Goal: Information Seeking & Learning: Compare options

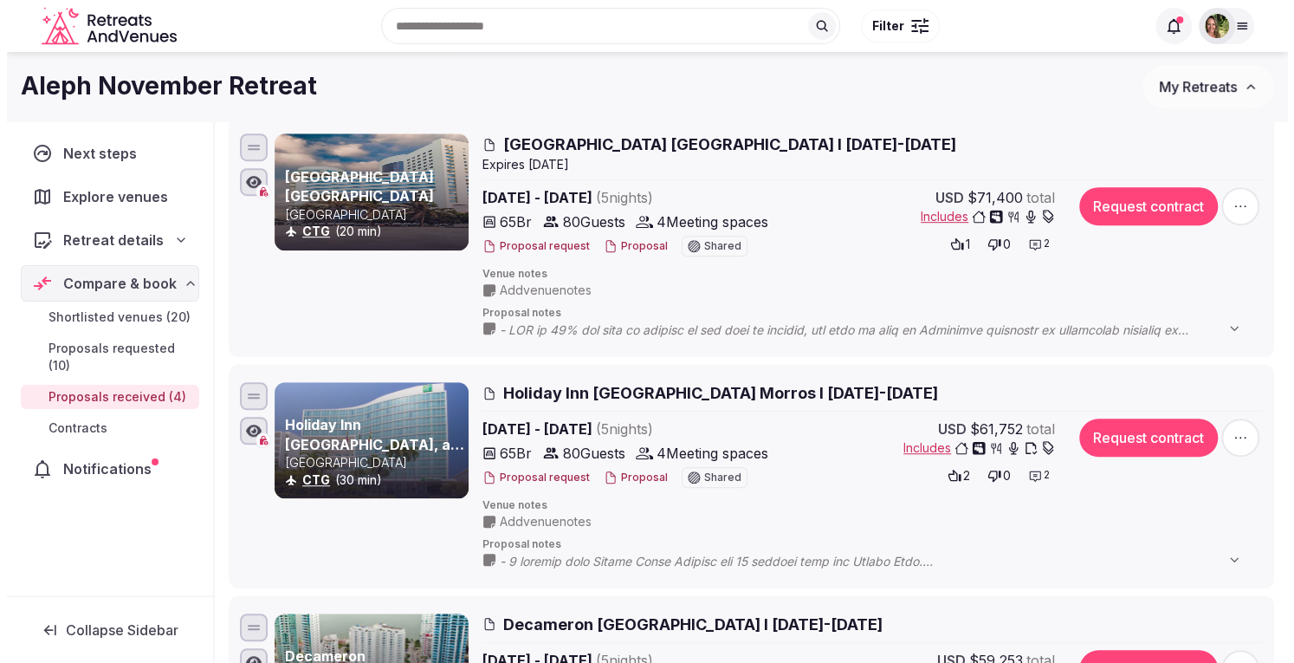
scroll to position [433, 0]
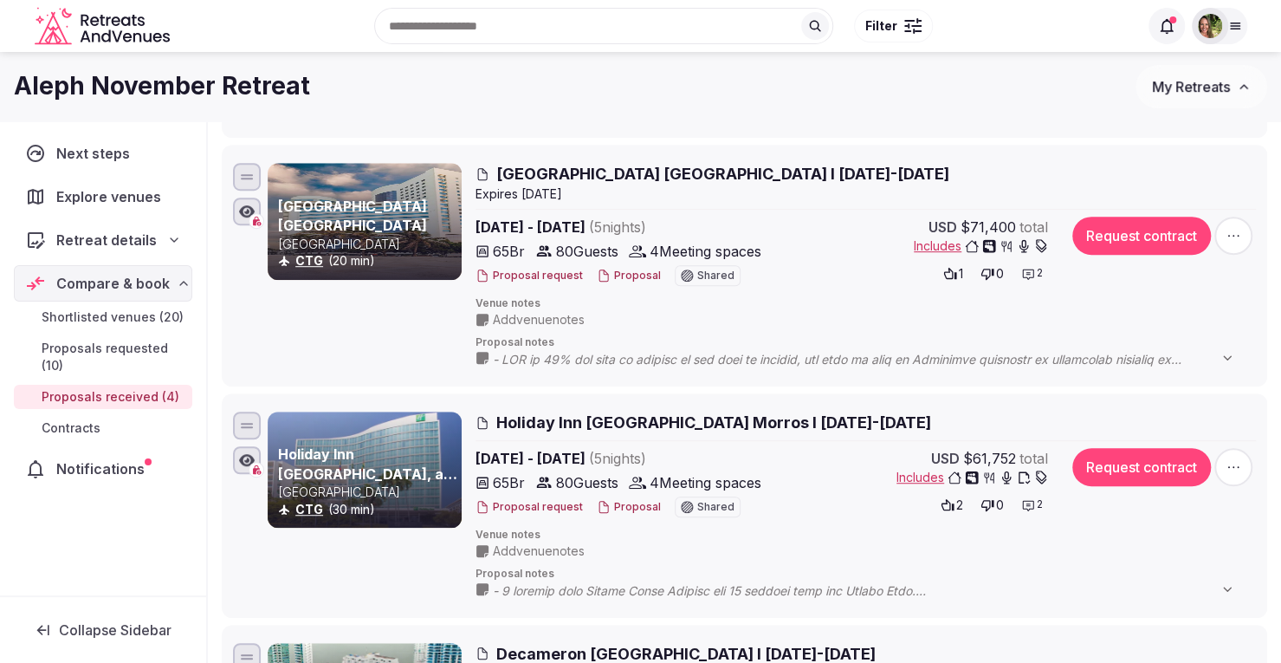
click at [1031, 269] on icon at bounding box center [1028, 274] width 14 height 14
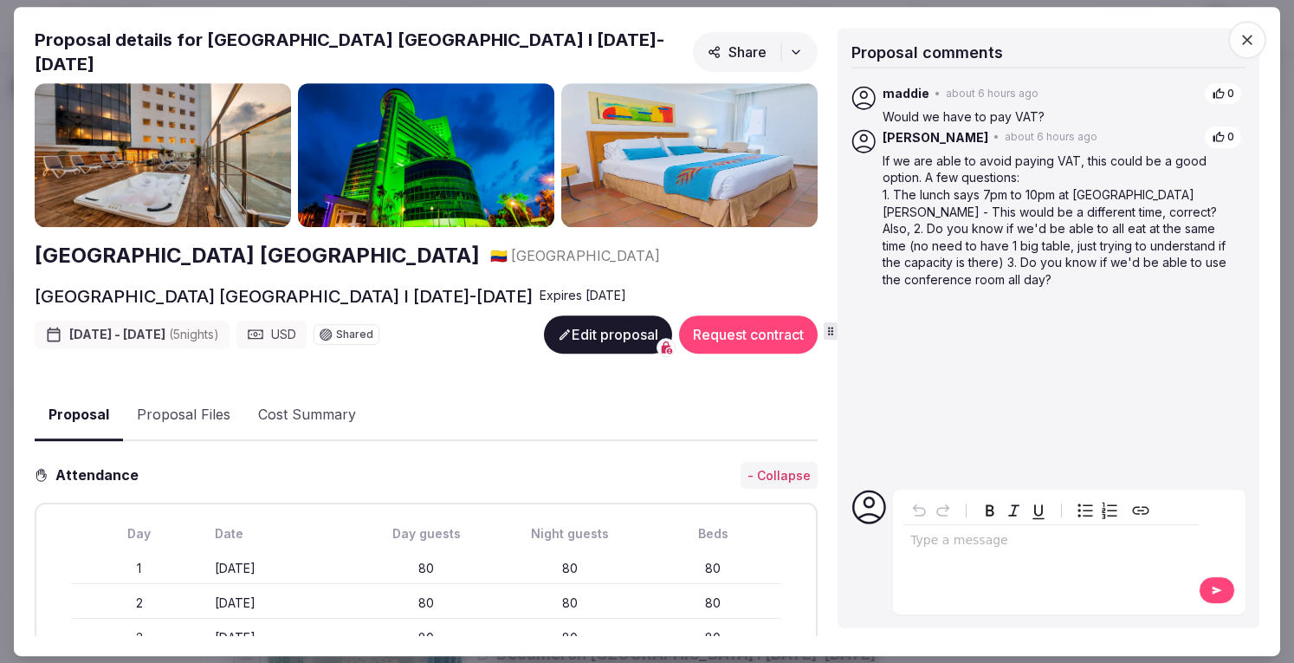
click at [941, 539] on p "editable markdown" at bounding box center [1051, 540] width 282 height 17
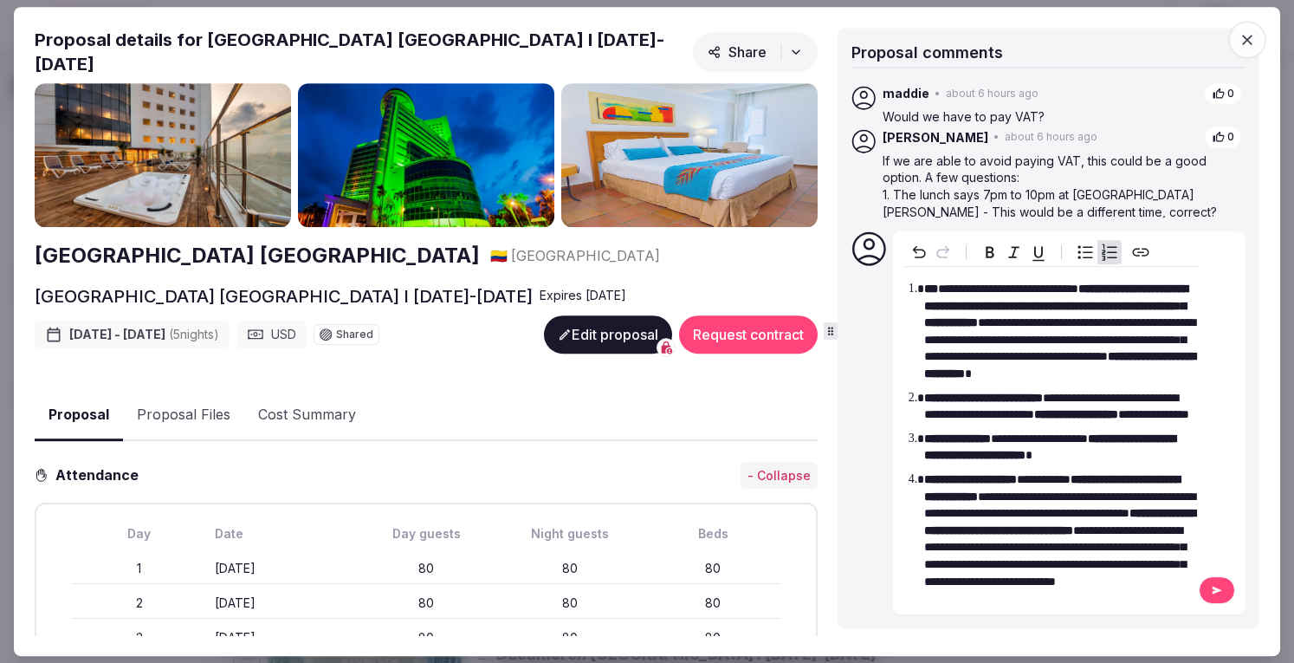
click at [1214, 585] on icon at bounding box center [1217, 590] width 14 height 12
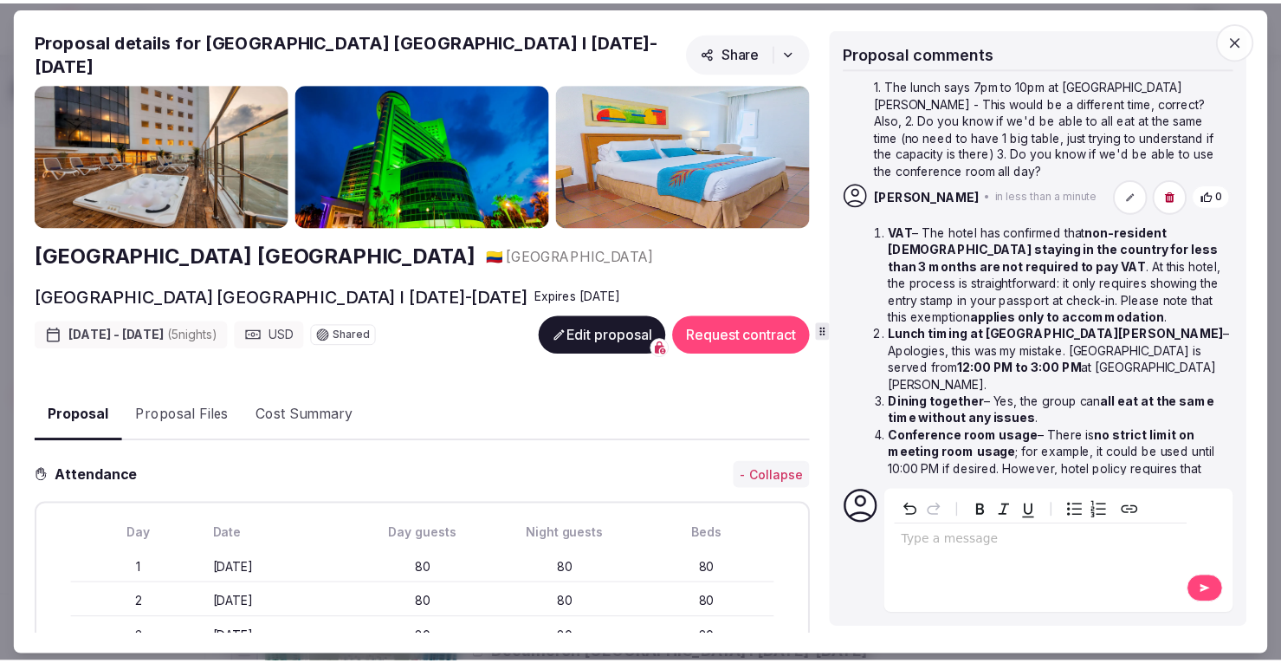
scroll to position [159, 0]
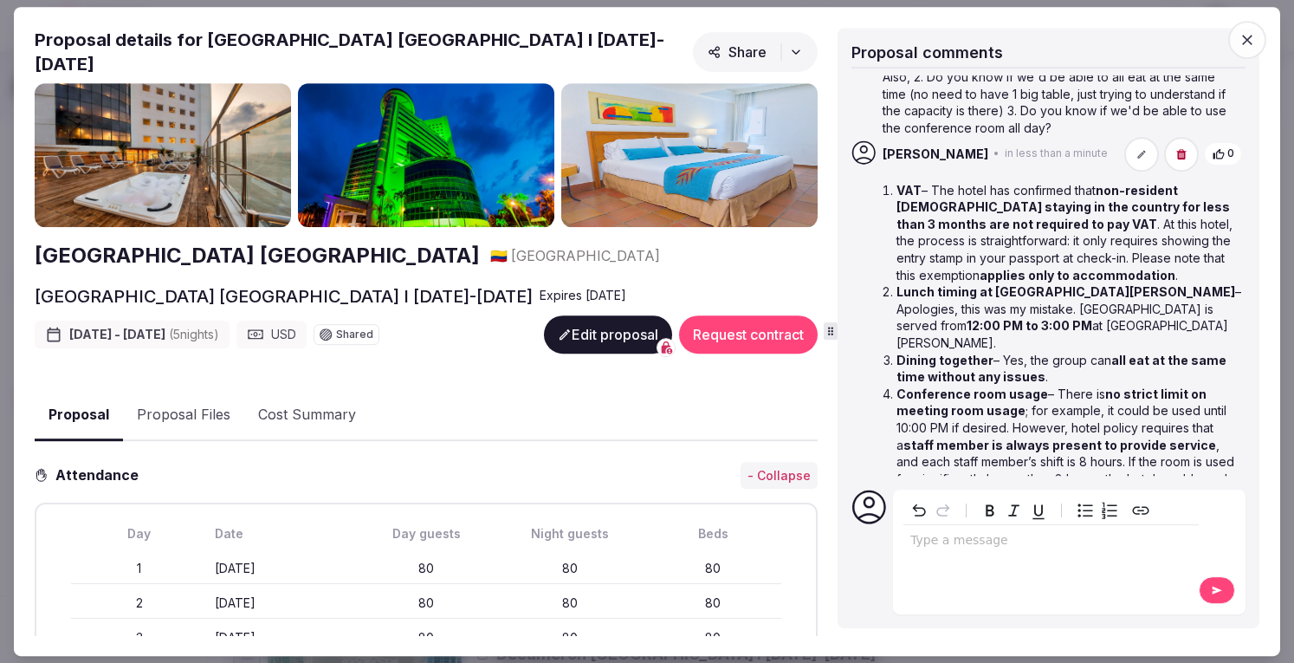
click at [1248, 41] on icon "button" at bounding box center [1247, 40] width 10 height 10
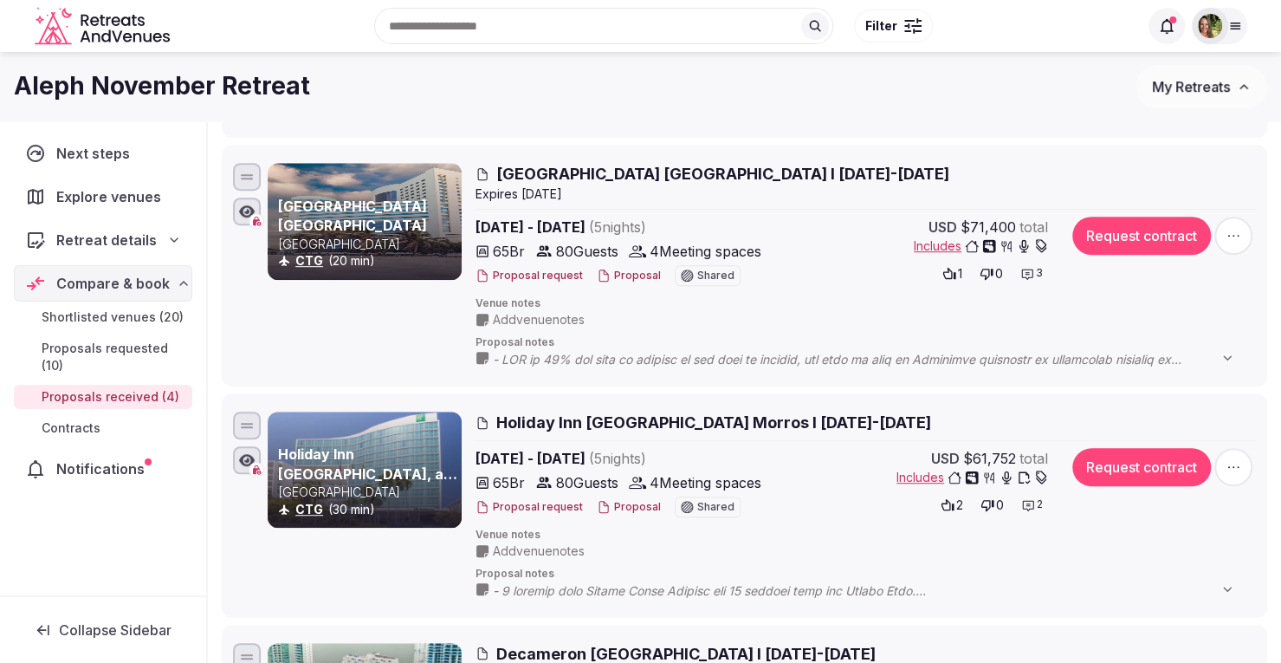
click at [1159, 304] on span "Venue notes" at bounding box center [866, 303] width 780 height 15
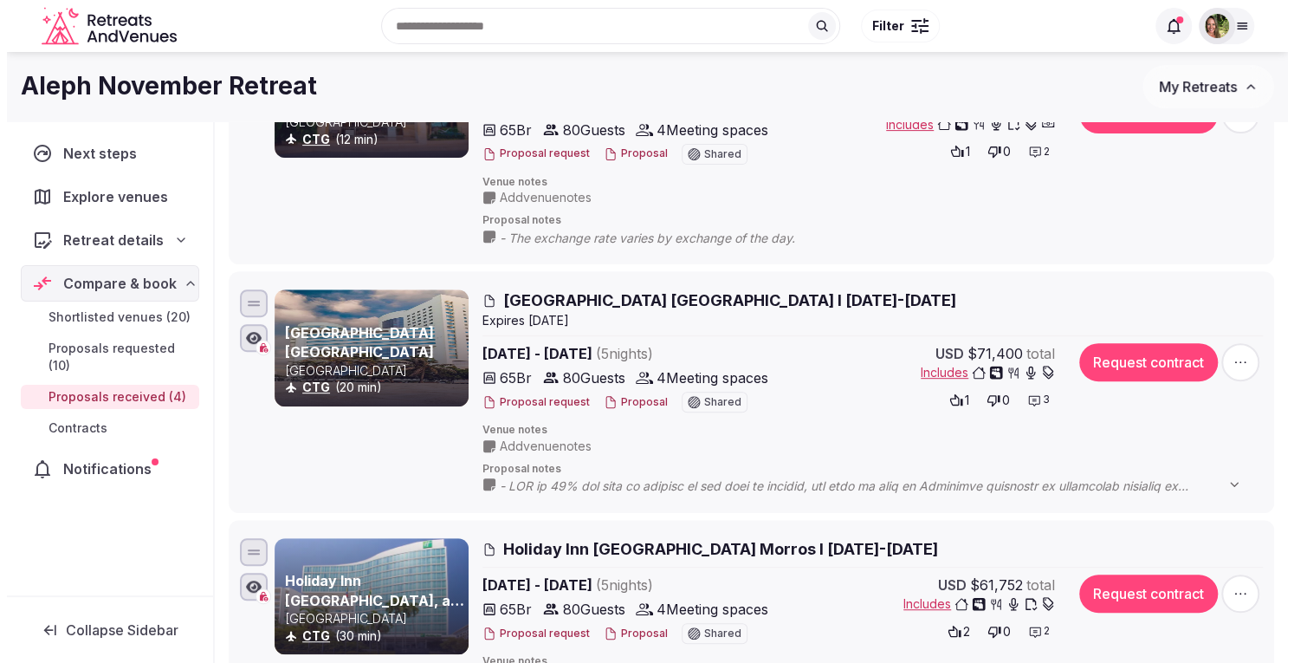
scroll to position [87, 0]
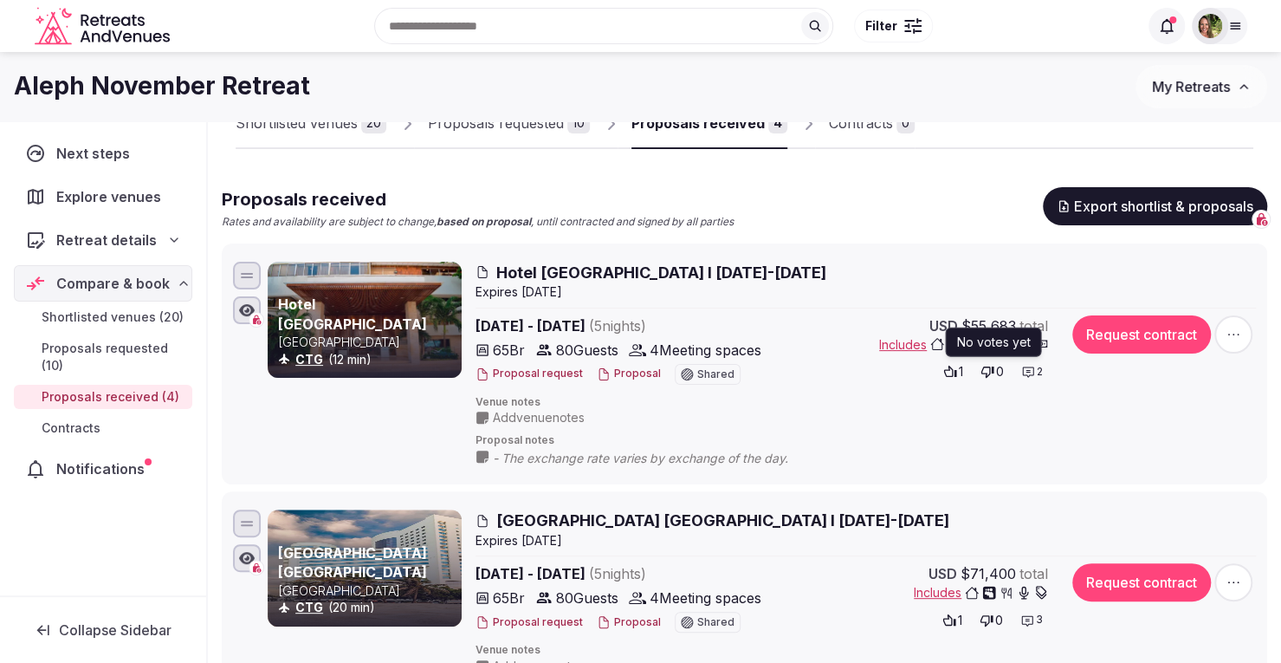
click at [1031, 372] on icon at bounding box center [1028, 372] width 14 height 14
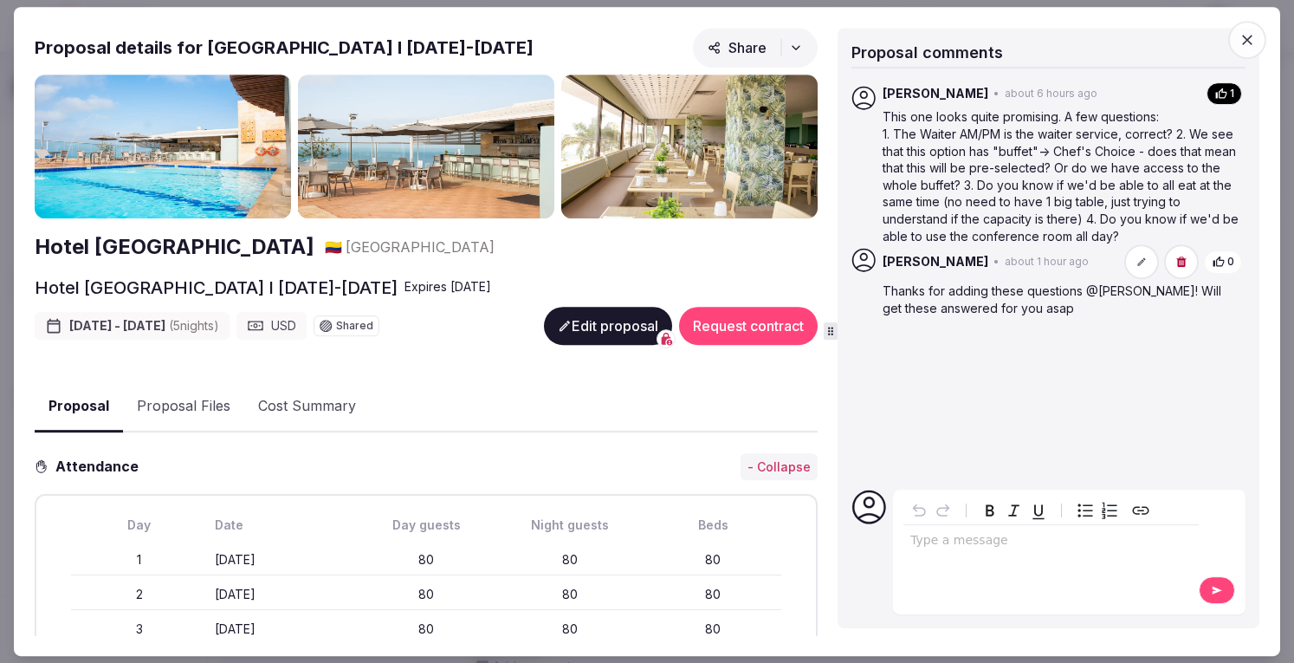
click at [981, 544] on p "editable markdown" at bounding box center [1051, 540] width 282 height 17
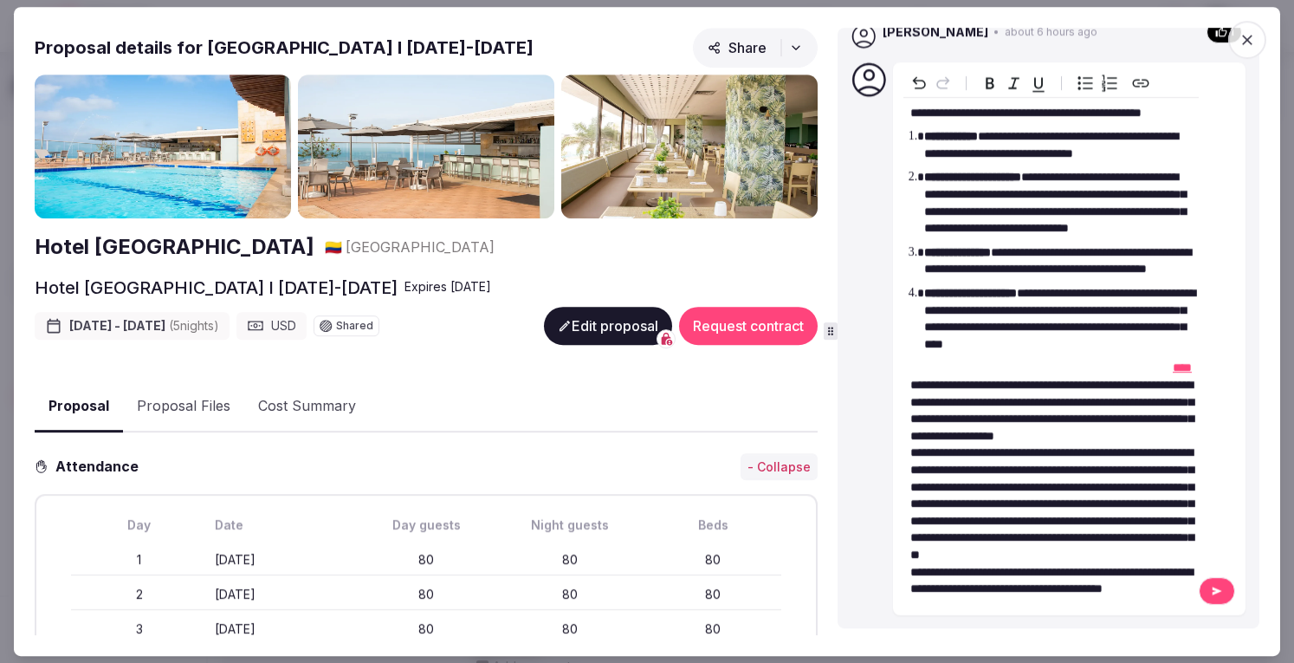
scroll to position [173, 0]
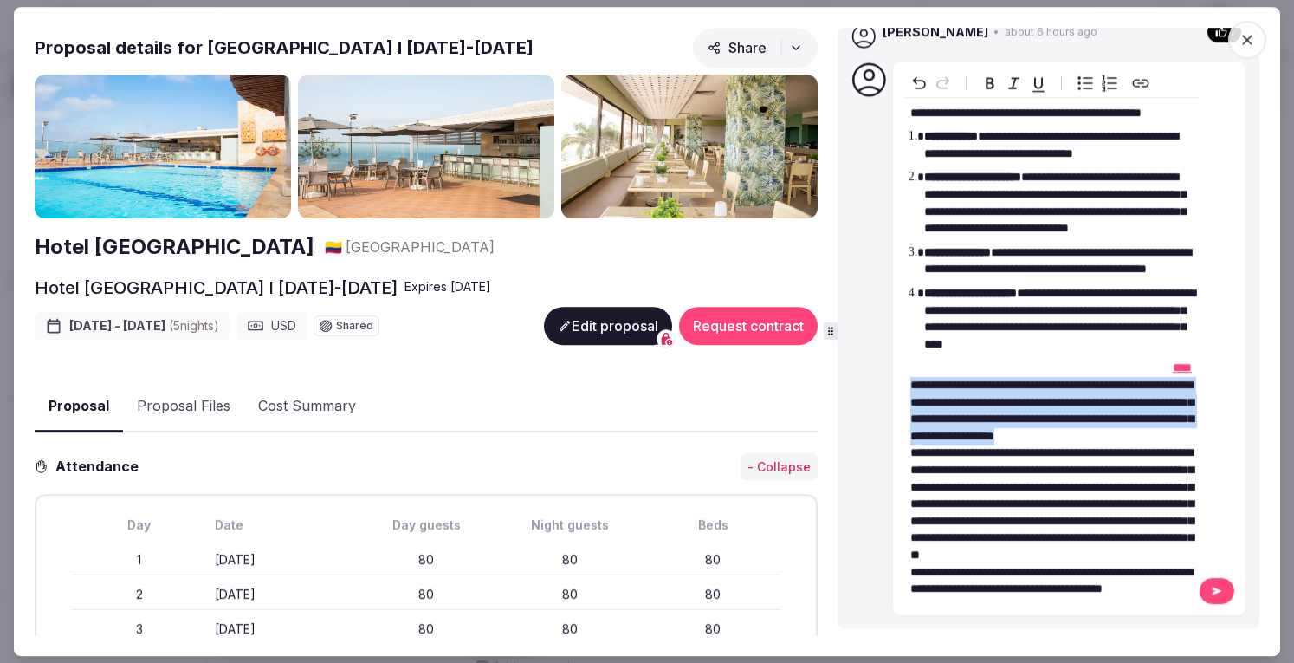
drag, startPoint x: 1044, startPoint y: 392, endPoint x: 898, endPoint y: 328, distance: 159.0
click at [898, 328] on div "**********" at bounding box center [1069, 338] width 353 height 553
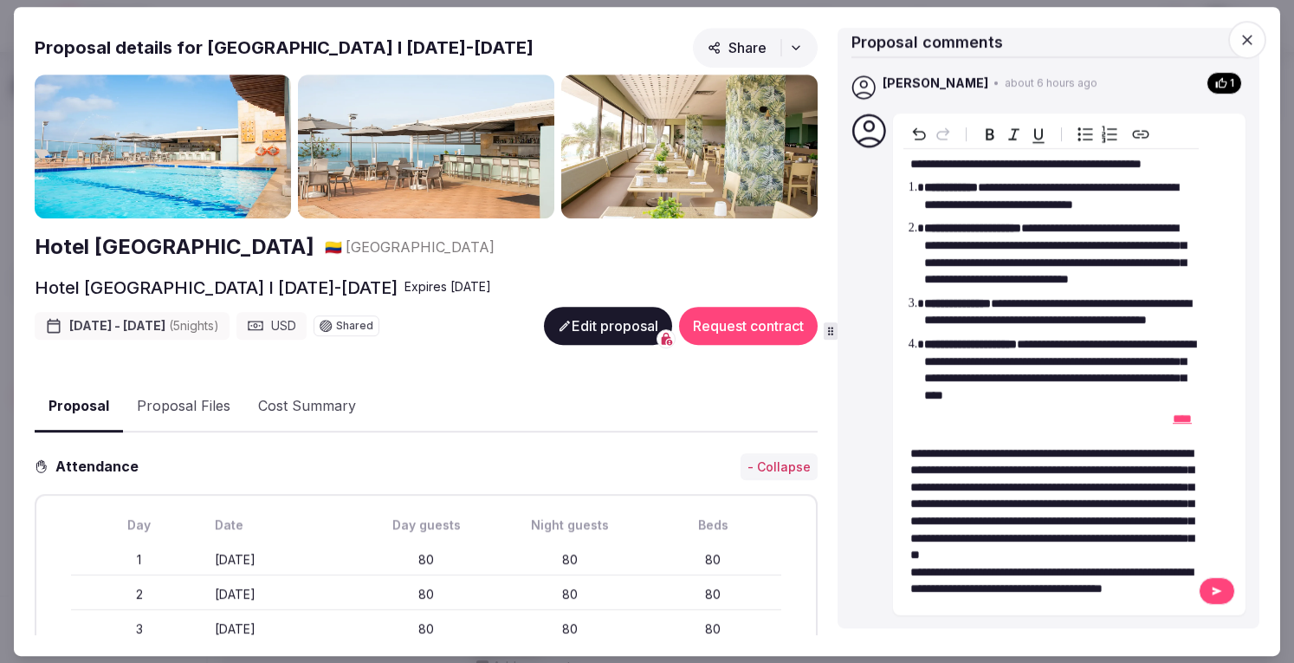
scroll to position [113, 0]
drag, startPoint x: 1192, startPoint y: 368, endPoint x: 1154, endPoint y: 366, distance: 38.2
click at [1154, 366] on div "**********" at bounding box center [1069, 364] width 353 height 502
click at [987, 411] on p "editable markdown" at bounding box center [1051, 419] width 282 height 17
drag, startPoint x: 1104, startPoint y: 405, endPoint x: 897, endPoint y: 406, distance: 206.2
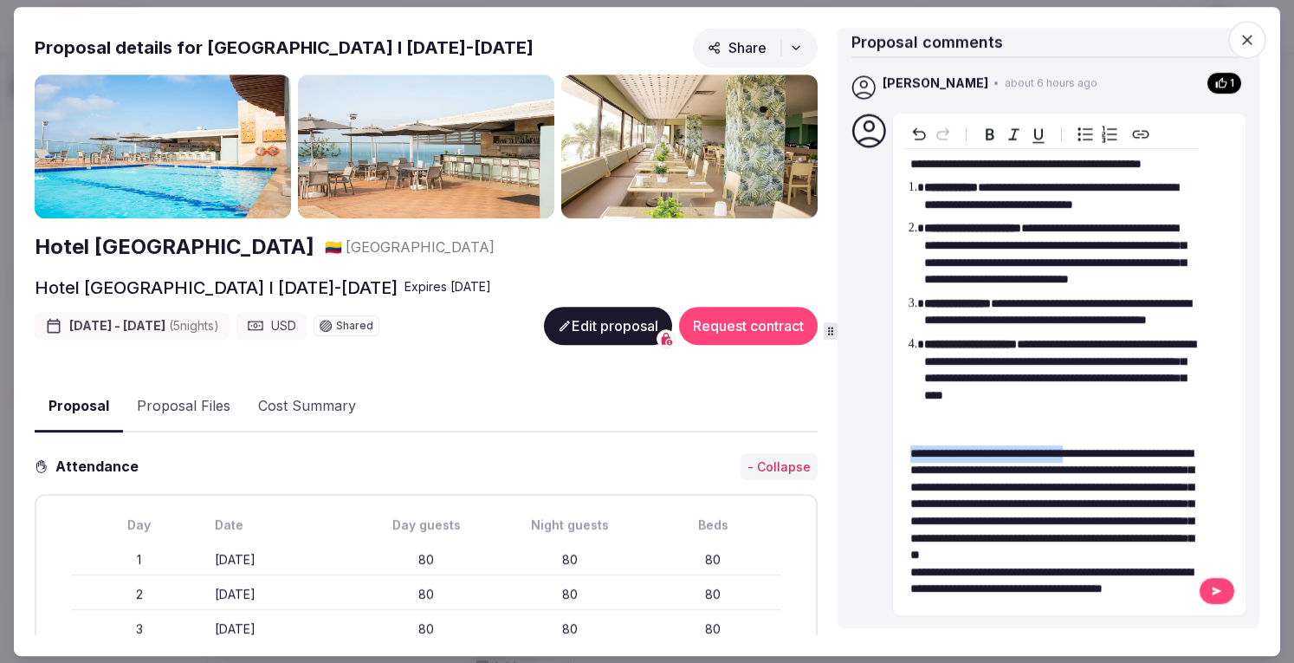
click at [897, 406] on div "**********" at bounding box center [1069, 364] width 353 height 502
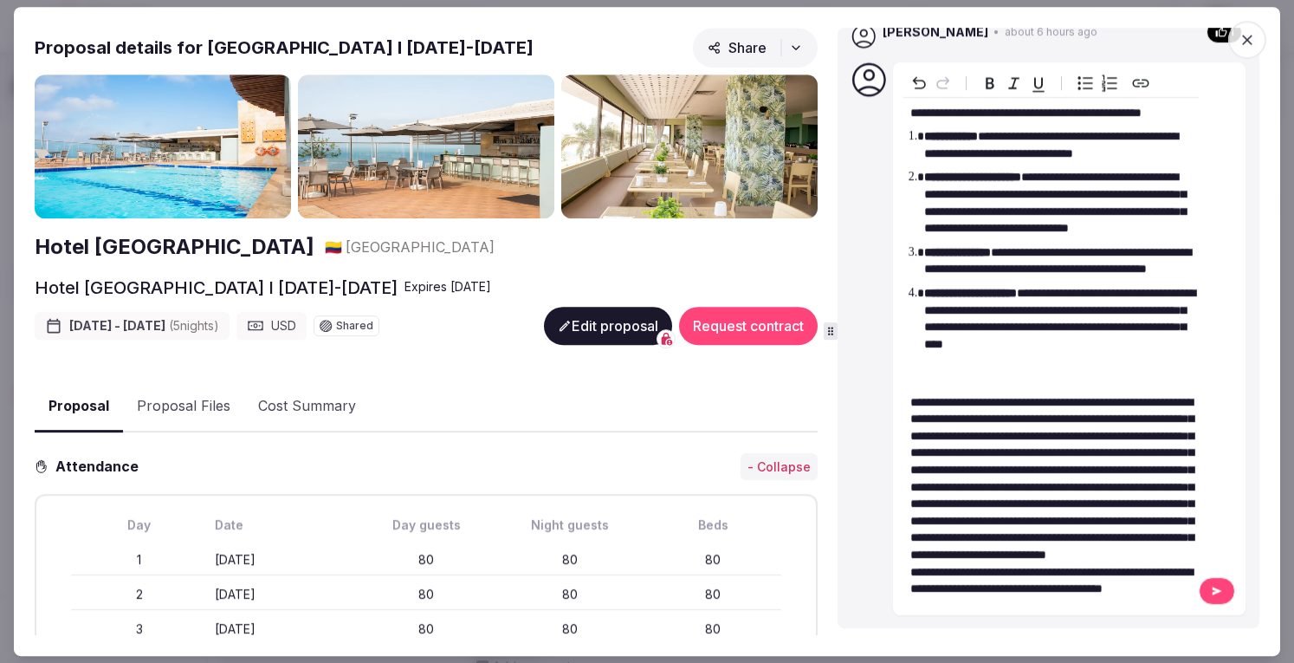
scroll to position [197, 0]
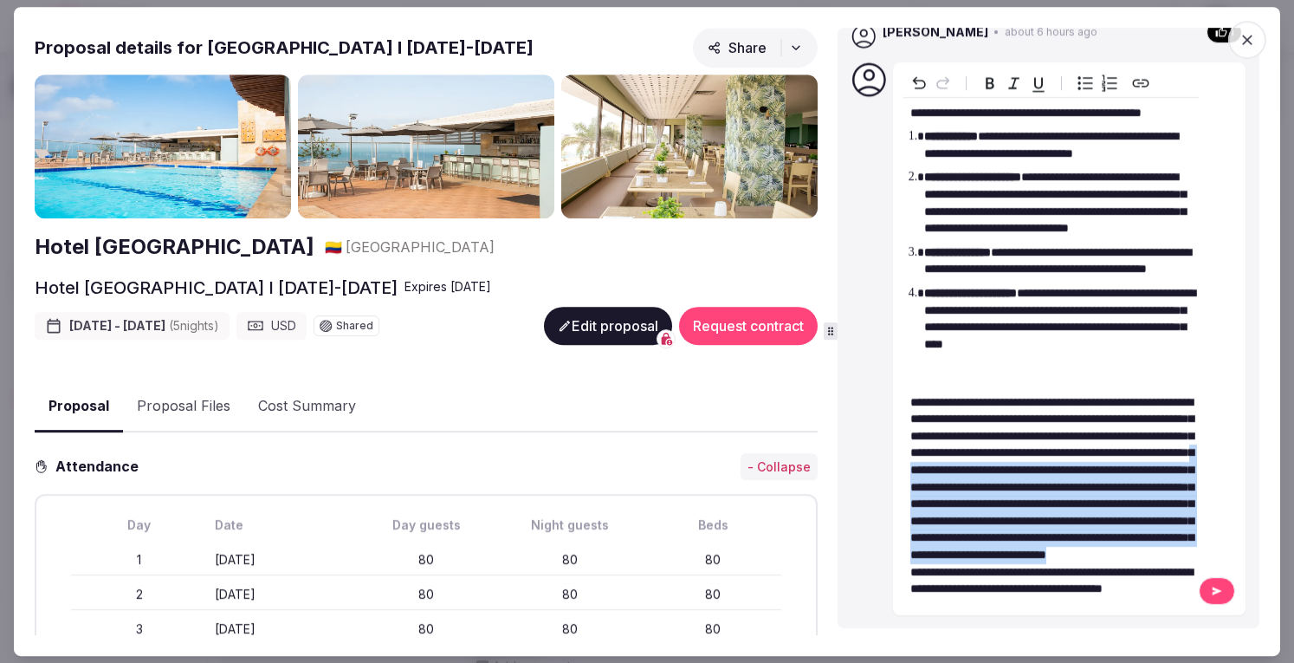
drag, startPoint x: 967, startPoint y: 539, endPoint x: 1065, endPoint y: 399, distance: 170.9
click at [1065, 399] on p "**********" at bounding box center [1051, 487] width 282 height 221
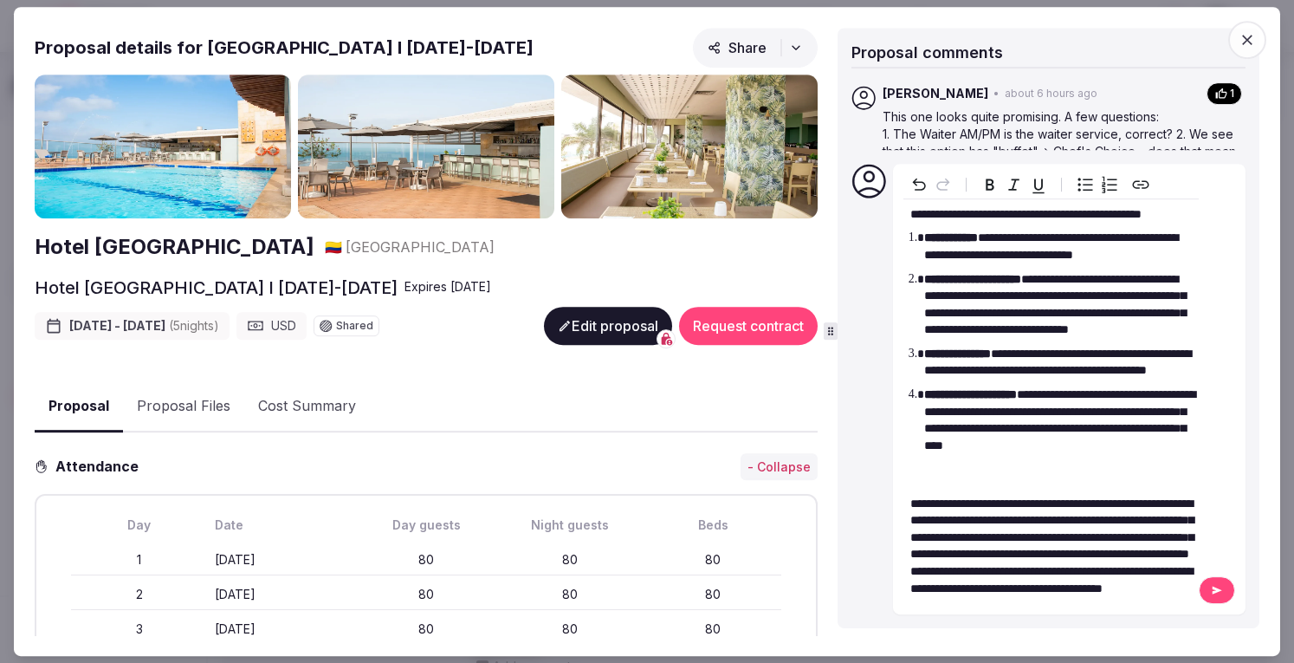
scroll to position [61, 0]
click at [1041, 536] on span "**********" at bounding box center [1051, 528] width 283 height 63
click at [1199, 585] on button at bounding box center [1217, 590] width 36 height 28
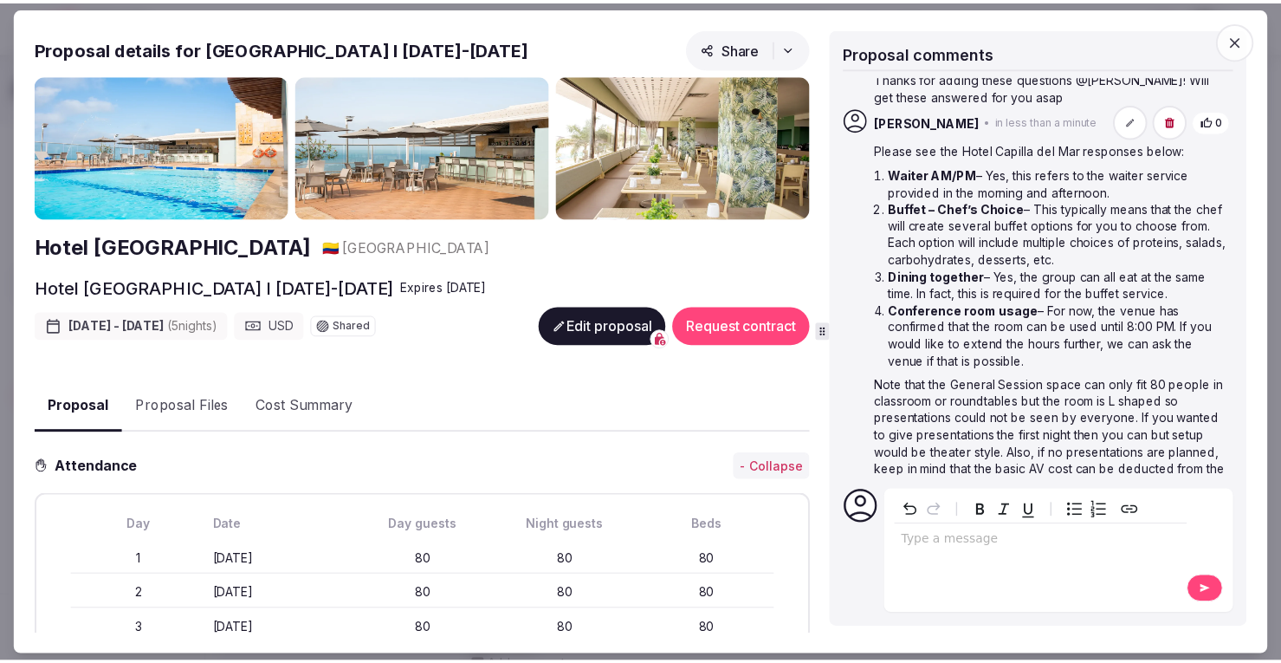
scroll to position [238, 0]
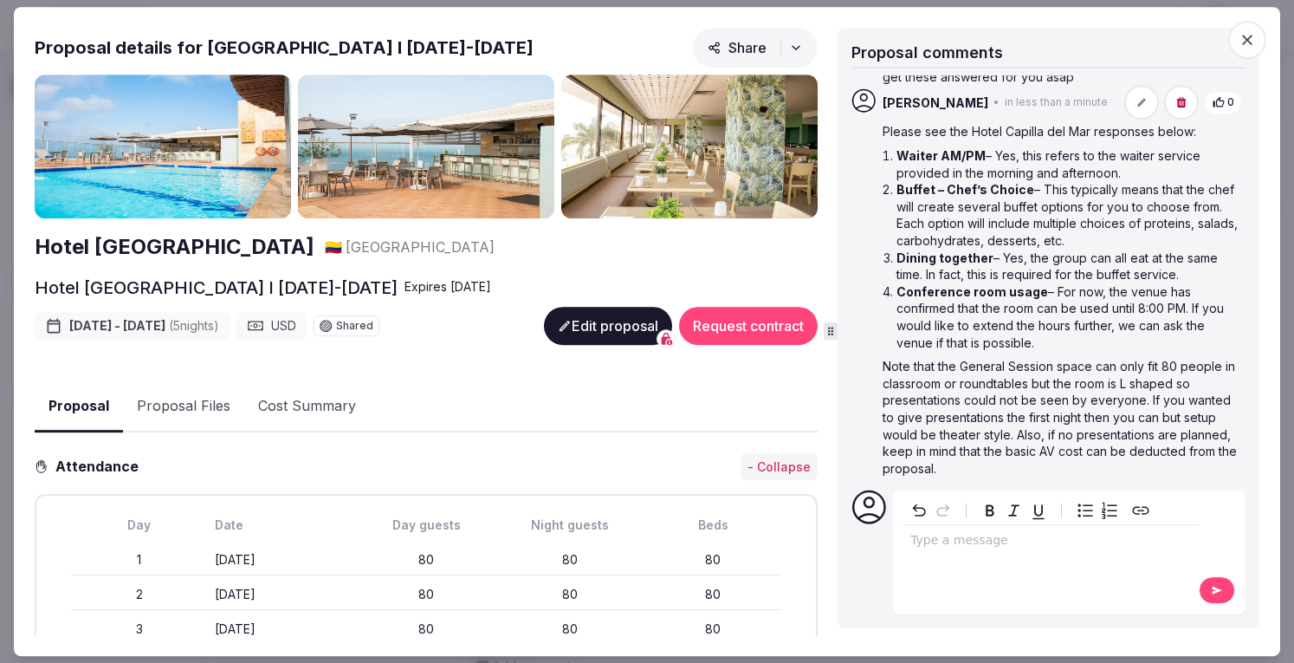
click at [1248, 37] on icon "button" at bounding box center [1247, 40] width 10 height 10
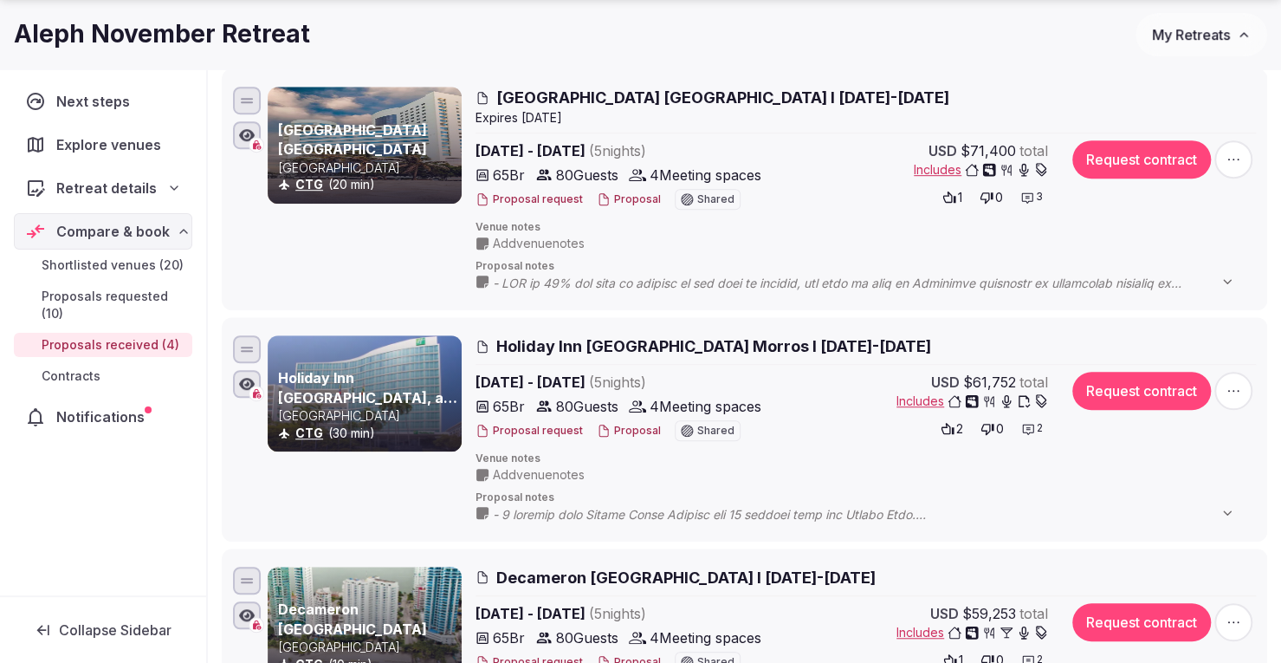
scroll to position [520, 0]
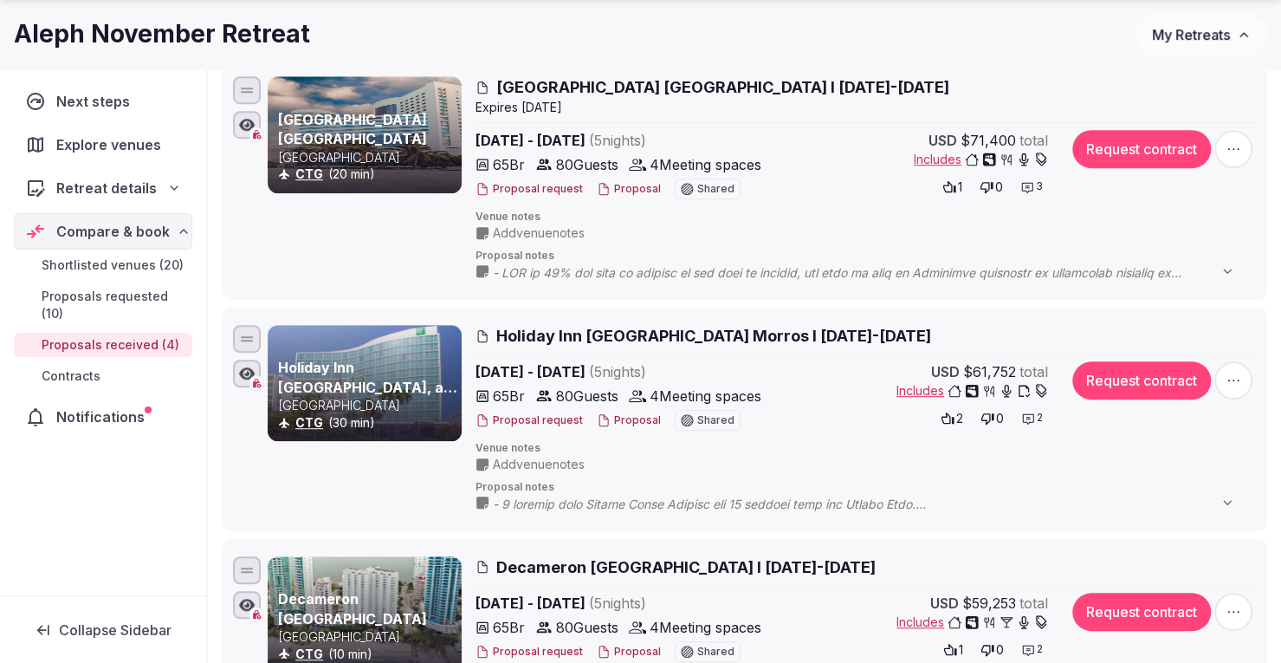
click at [1027, 411] on icon at bounding box center [1028, 418] width 14 height 14
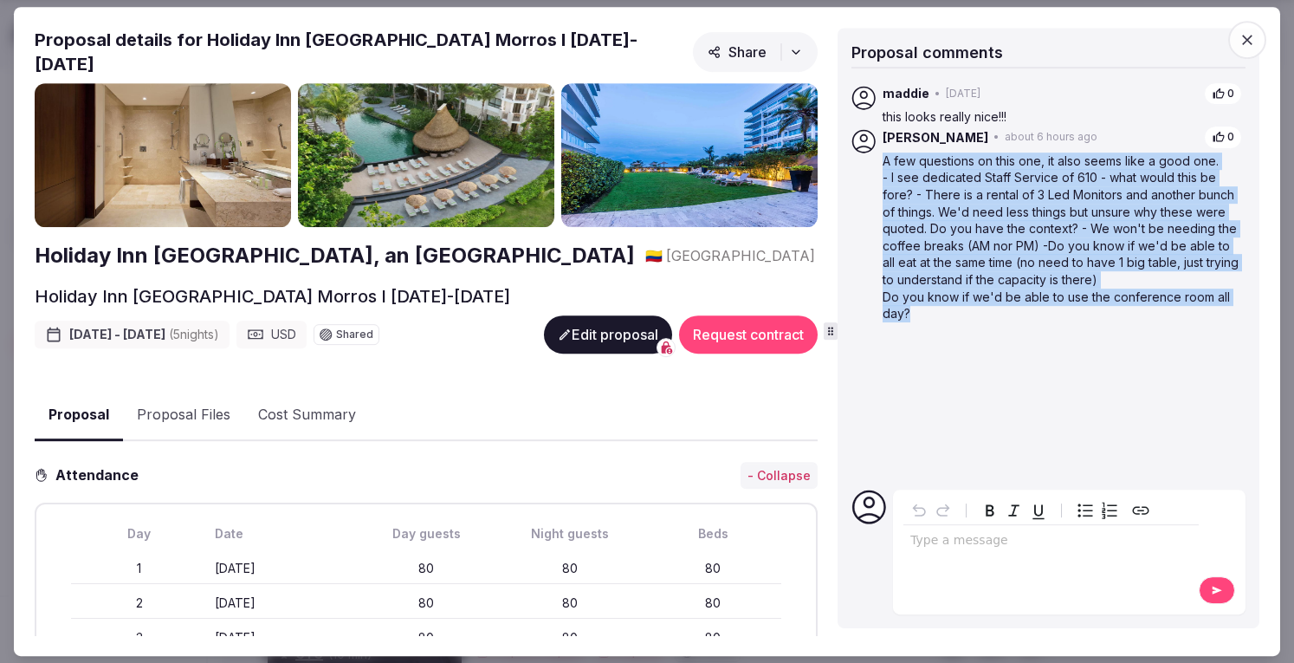
drag, startPoint x: 948, startPoint y: 323, endPoint x: 879, endPoint y: 168, distance: 169.5
click at [879, 168] on div "augusto • about 6 hours ago 0 A few questions on this one, it also seems like a…" at bounding box center [1048, 275] width 394 height 401
copy div "A few questions on this one, it also seems like a good one. - I see dedicated S…"
click at [1250, 39] on icon "button" at bounding box center [1247, 39] width 17 height 17
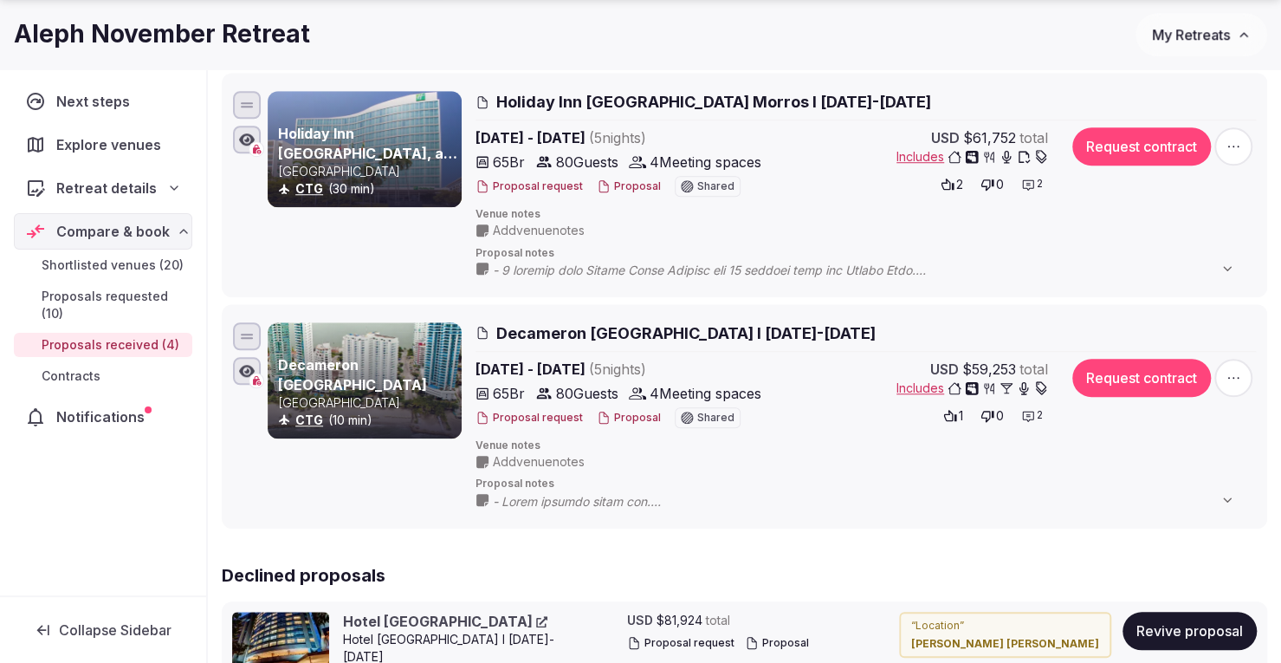
scroll to position [780, 0]
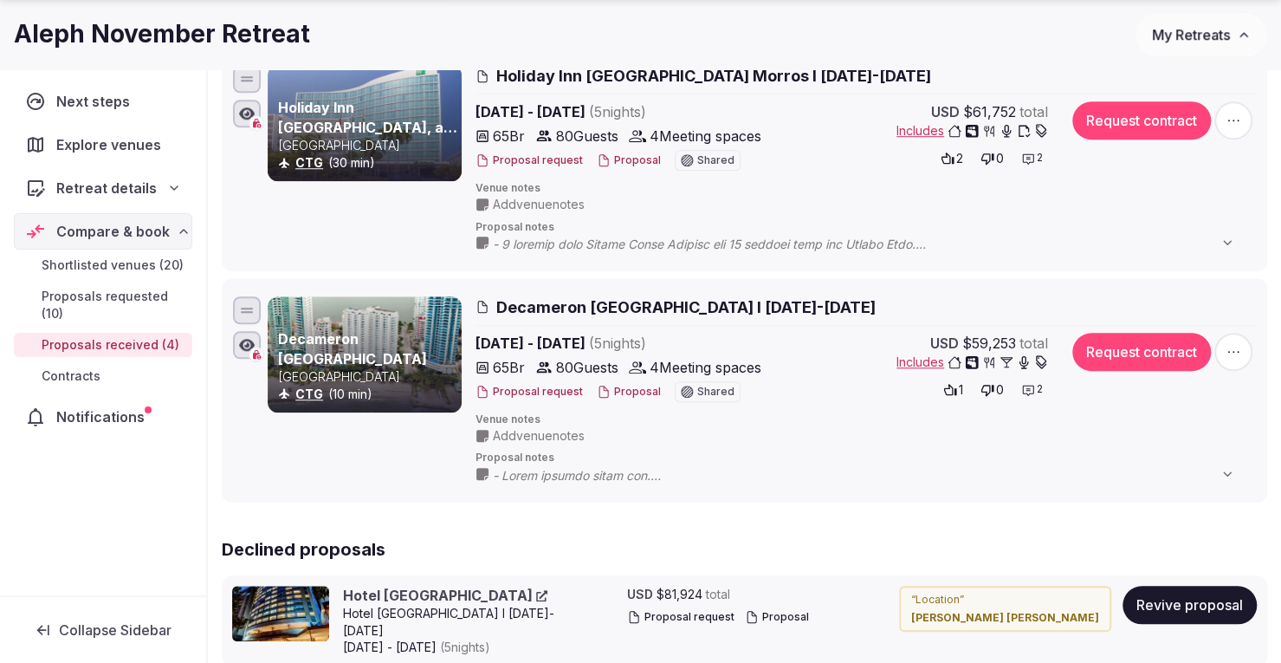
click at [1031, 386] on icon at bounding box center [1028, 390] width 14 height 14
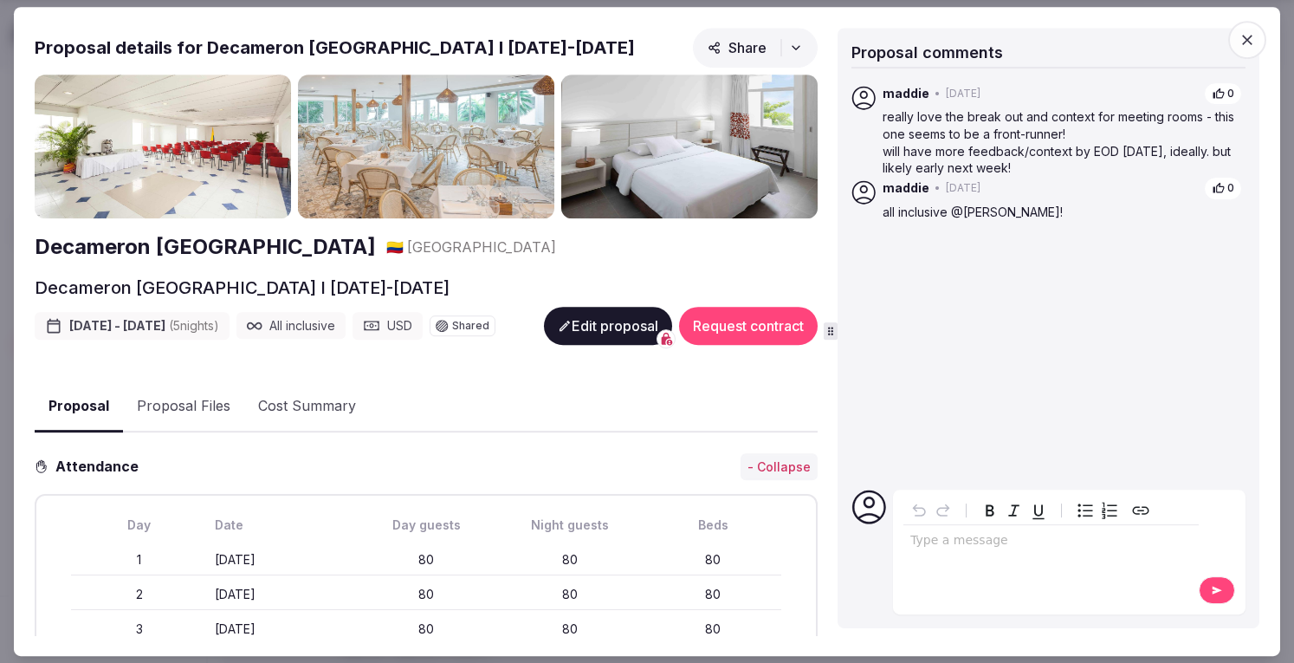
click at [1246, 36] on icon "button" at bounding box center [1247, 39] width 17 height 17
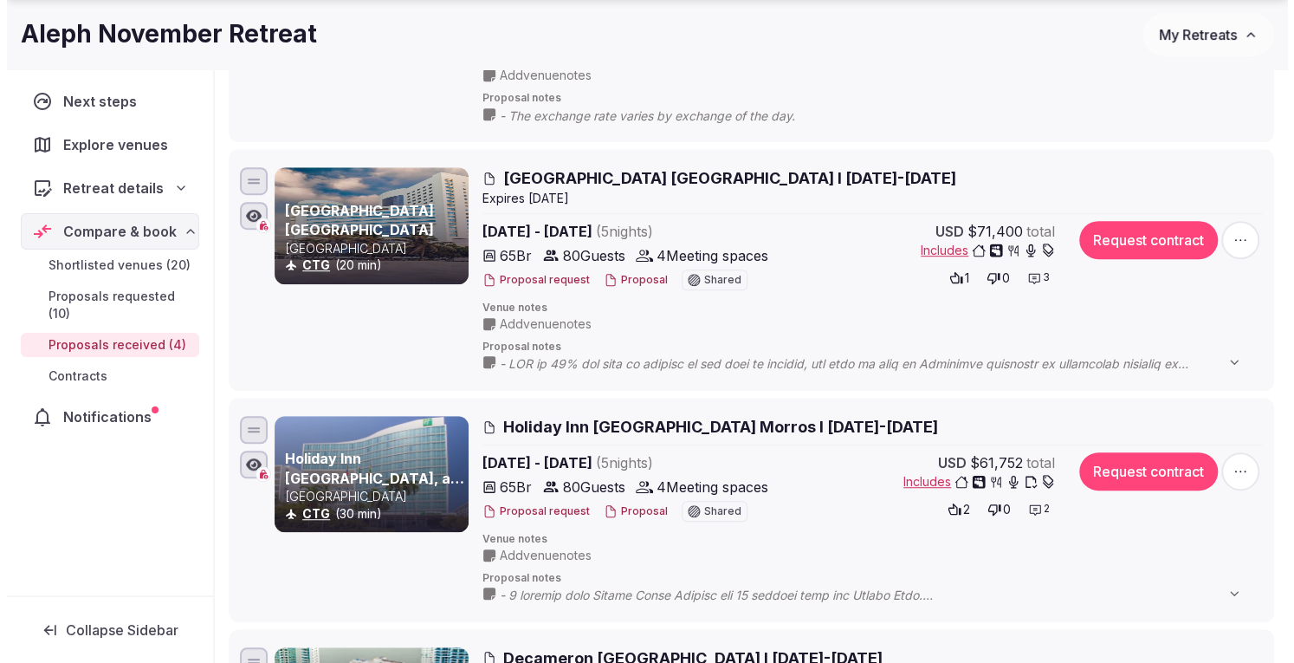
scroll to position [520, 0]
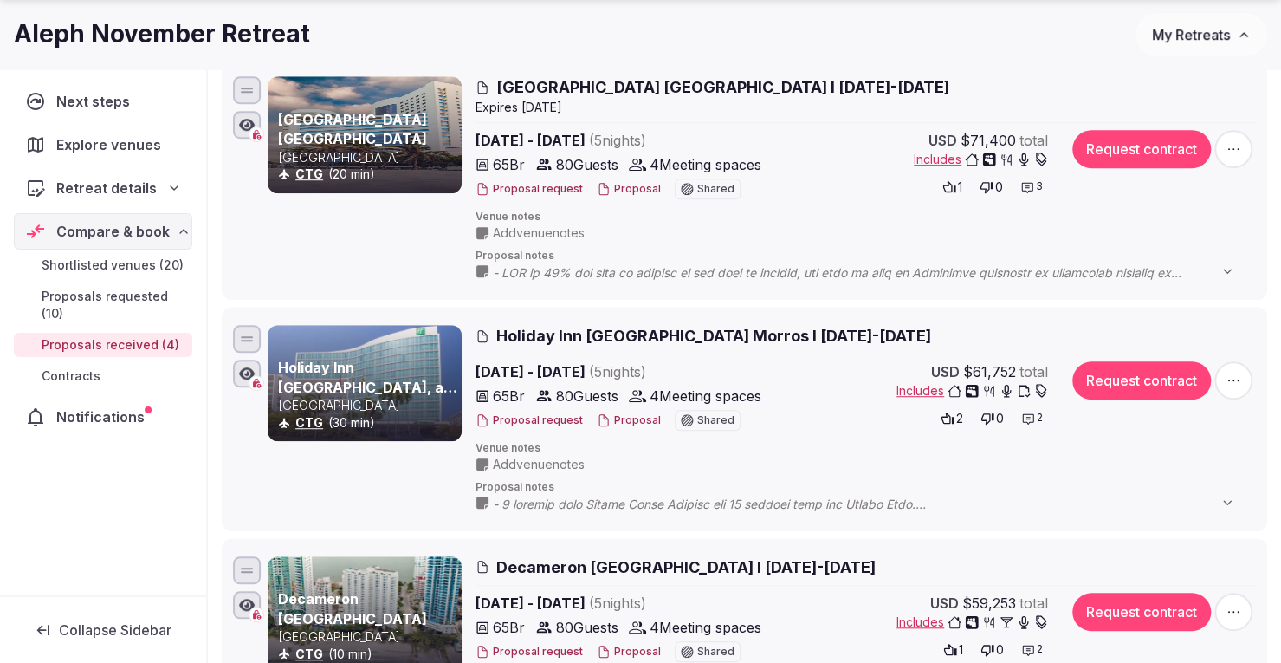
click at [1031, 413] on icon at bounding box center [1028, 418] width 14 height 14
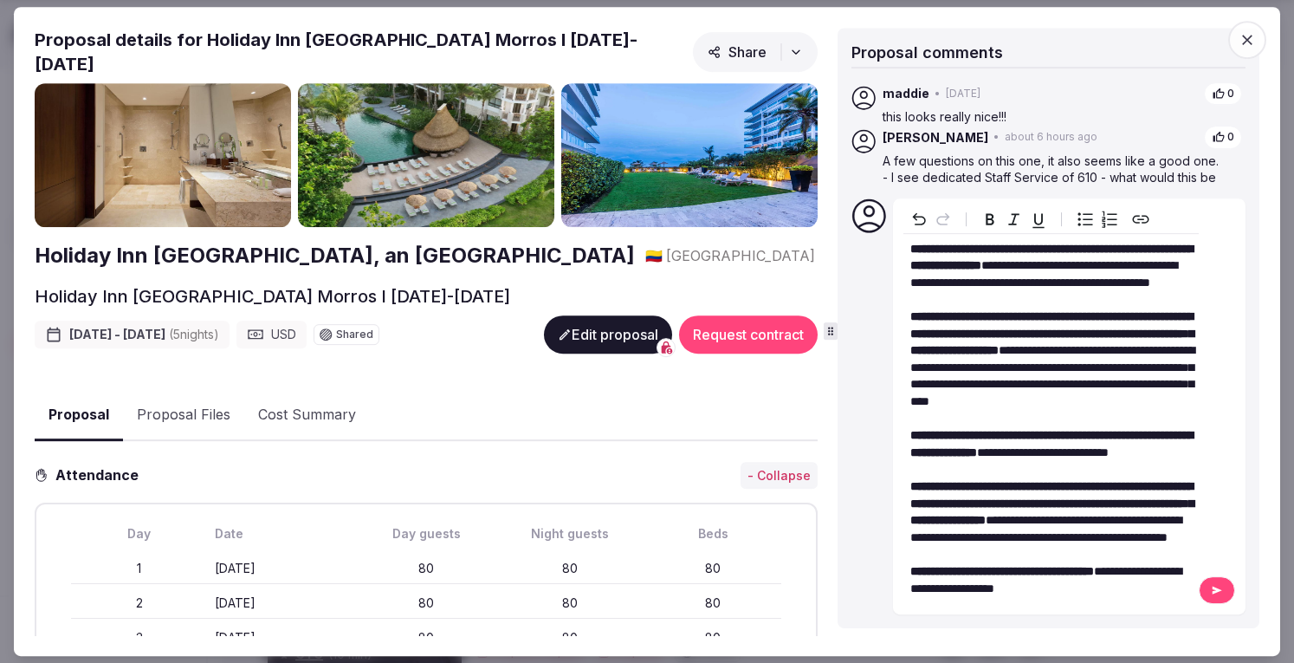
click at [1216, 588] on icon at bounding box center [1217, 590] width 14 height 12
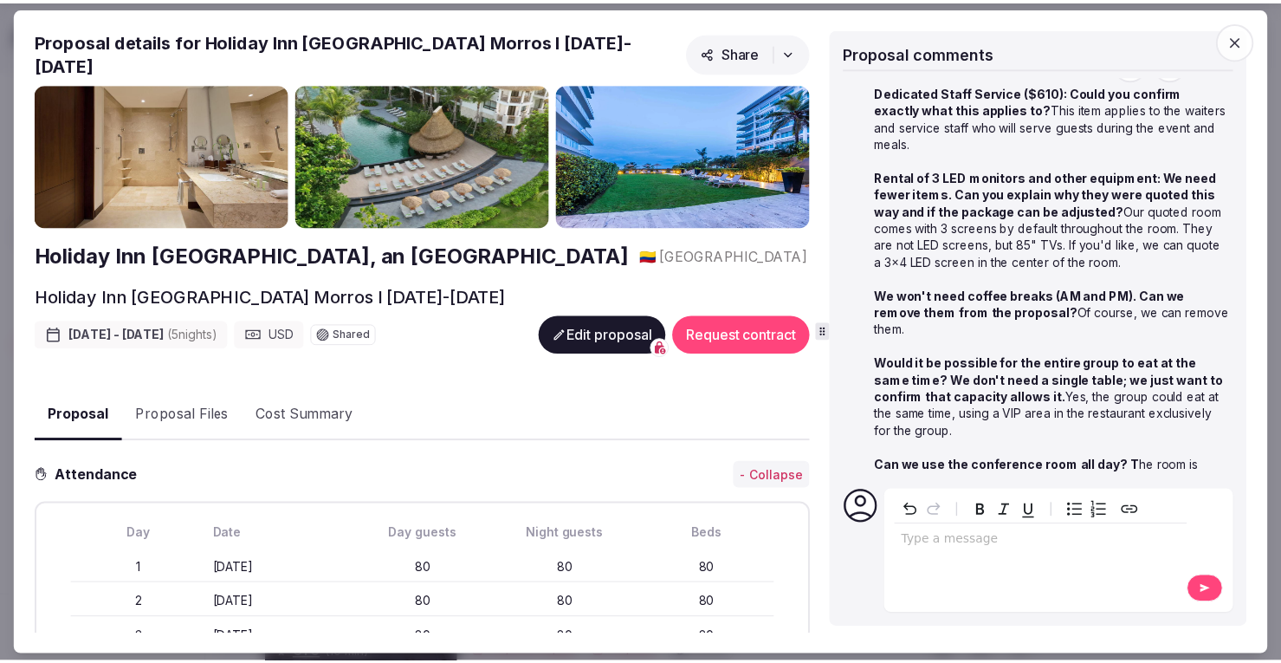
scroll to position [297, 0]
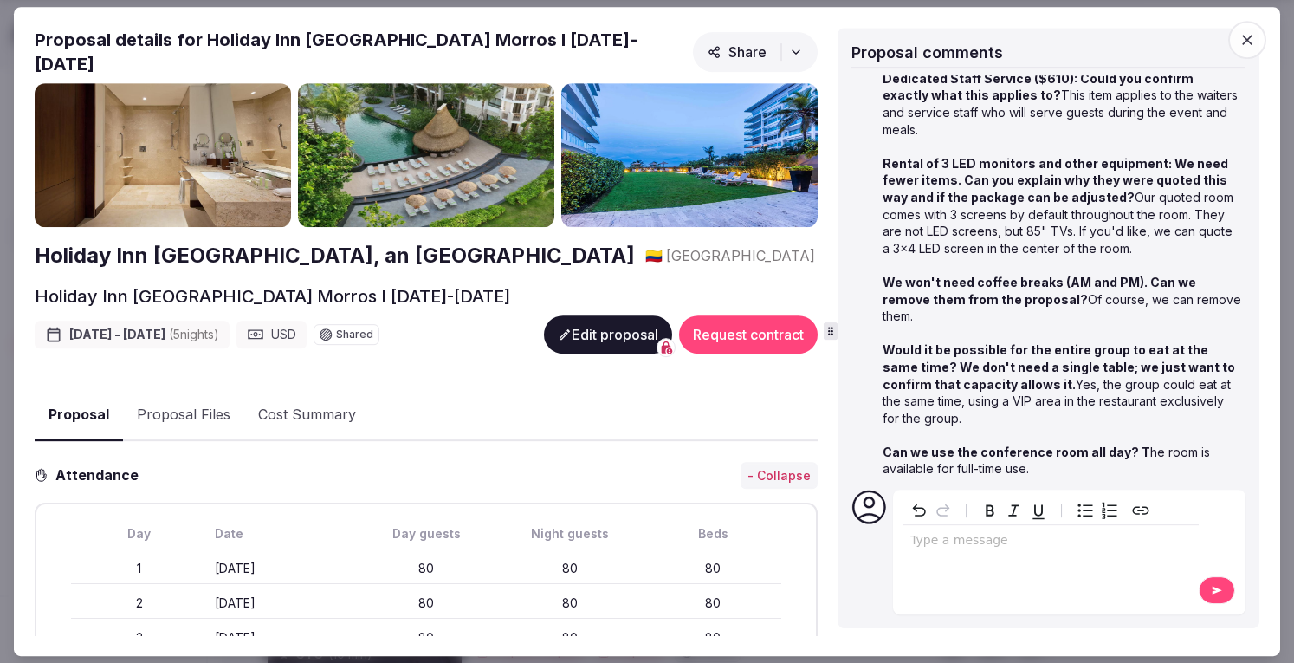
click at [1251, 38] on icon "button" at bounding box center [1247, 39] width 17 height 17
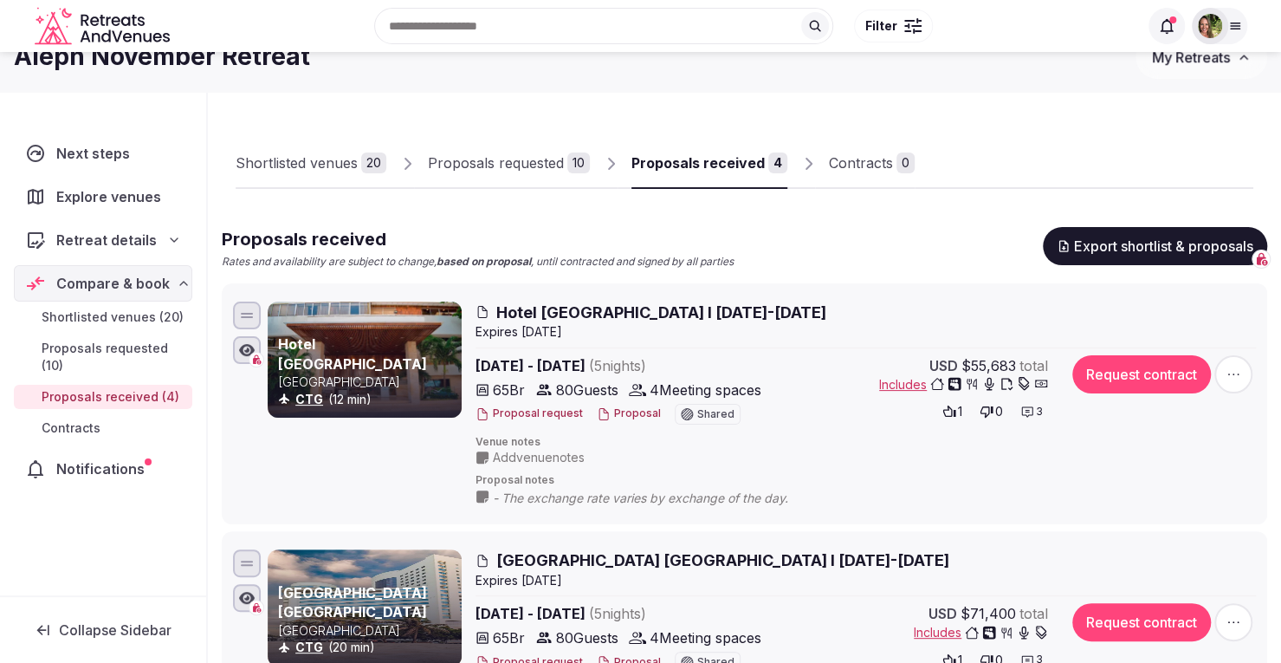
scroll to position [0, 0]
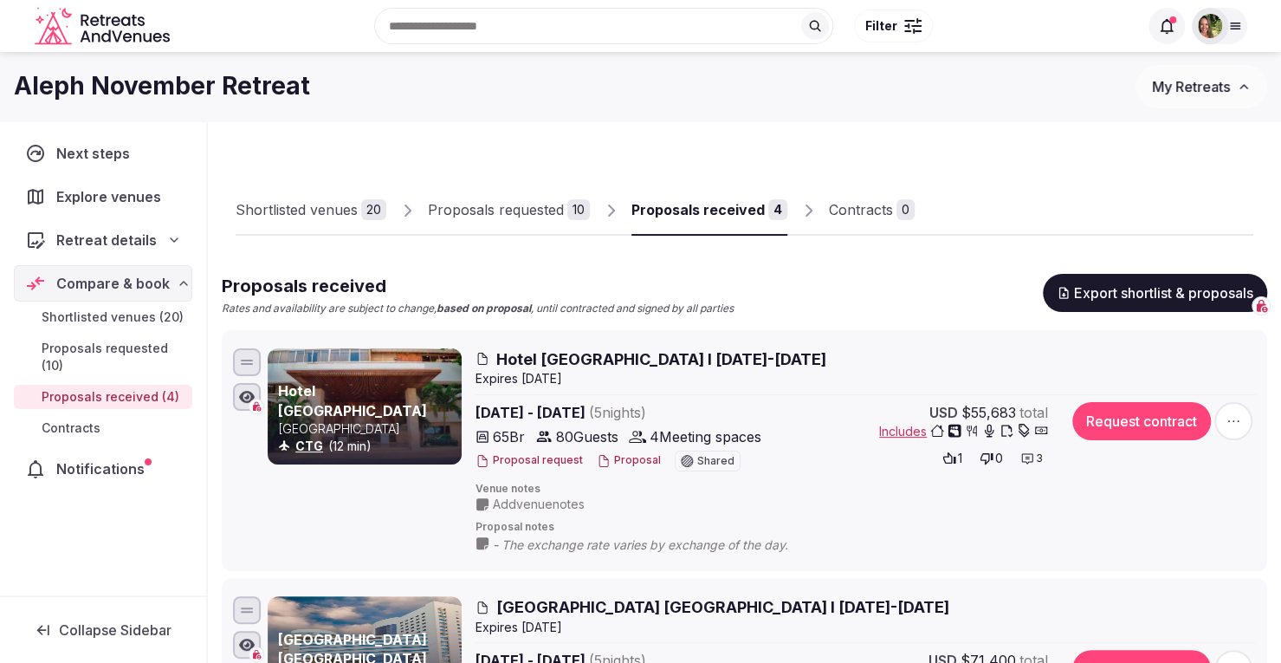
click at [1171, 84] on span "My Retreats" at bounding box center [1191, 86] width 78 height 17
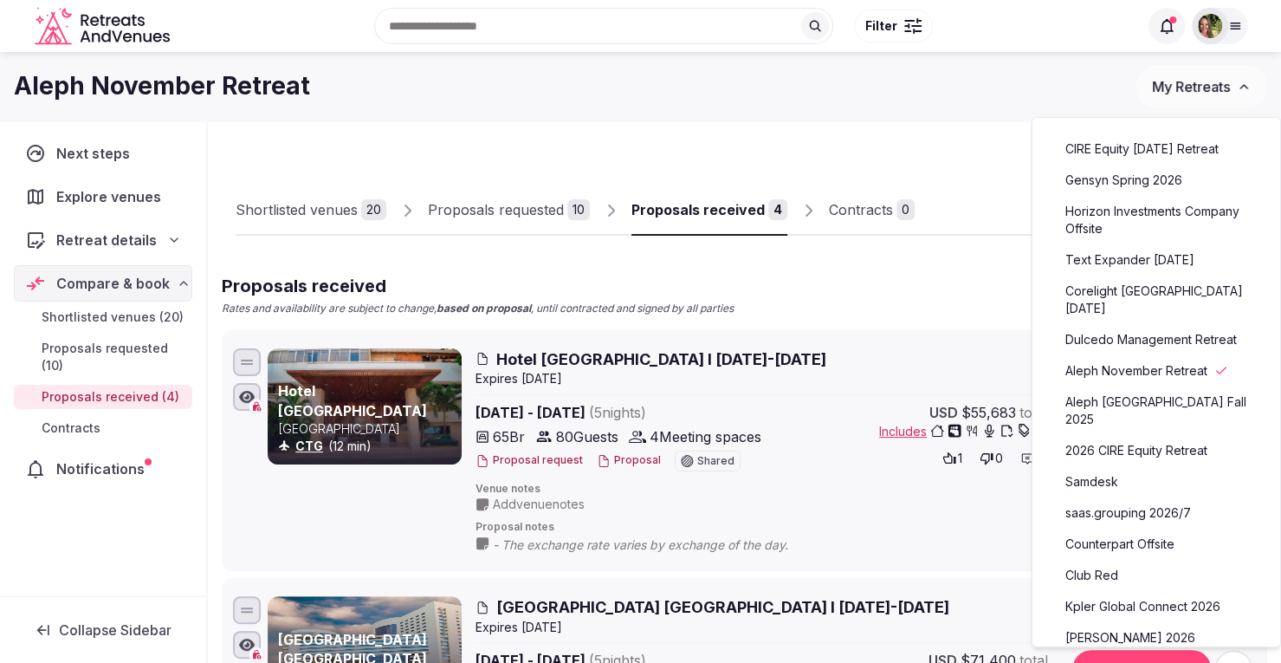
click at [1121, 536] on link "Counterpart Offsite" at bounding box center [1156, 544] width 213 height 28
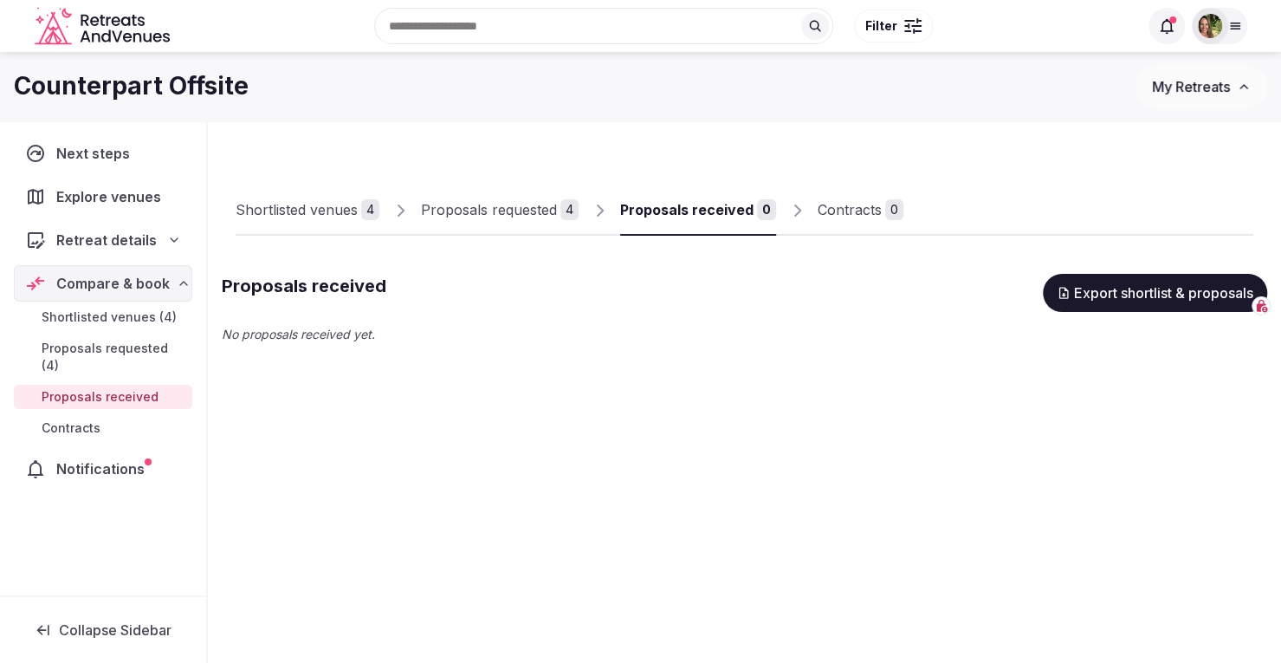
click at [105, 190] on span "Explore venues" at bounding box center [112, 196] width 112 height 21
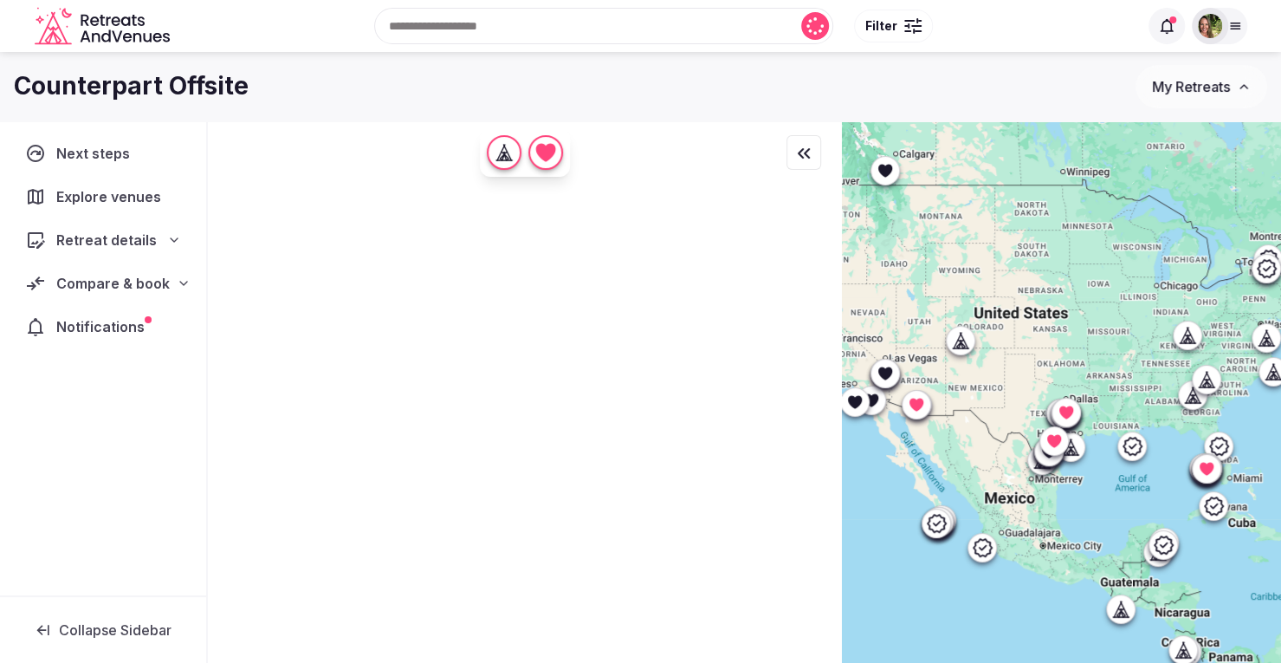
click at [452, 27] on div "Recent searches Slovenia Lisbon, Portugal Tarrytown, NY San Diego, CA Cancún, Q…" at bounding box center [657, 26] width 961 height 74
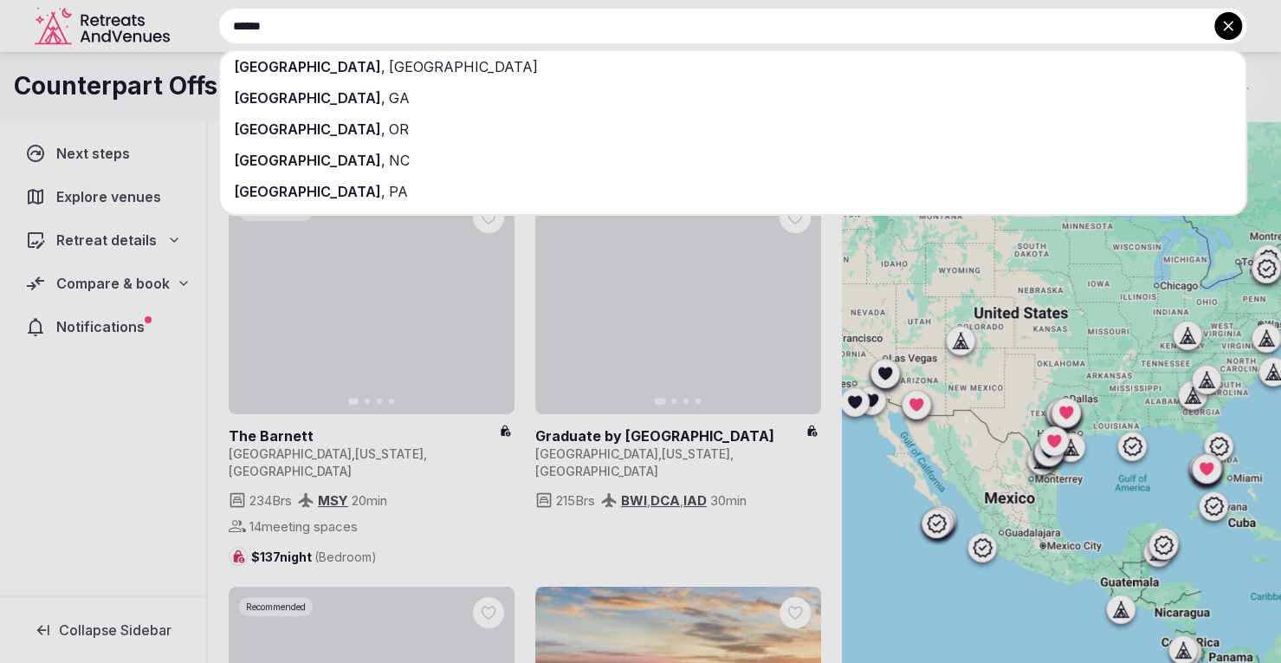
type input "******"
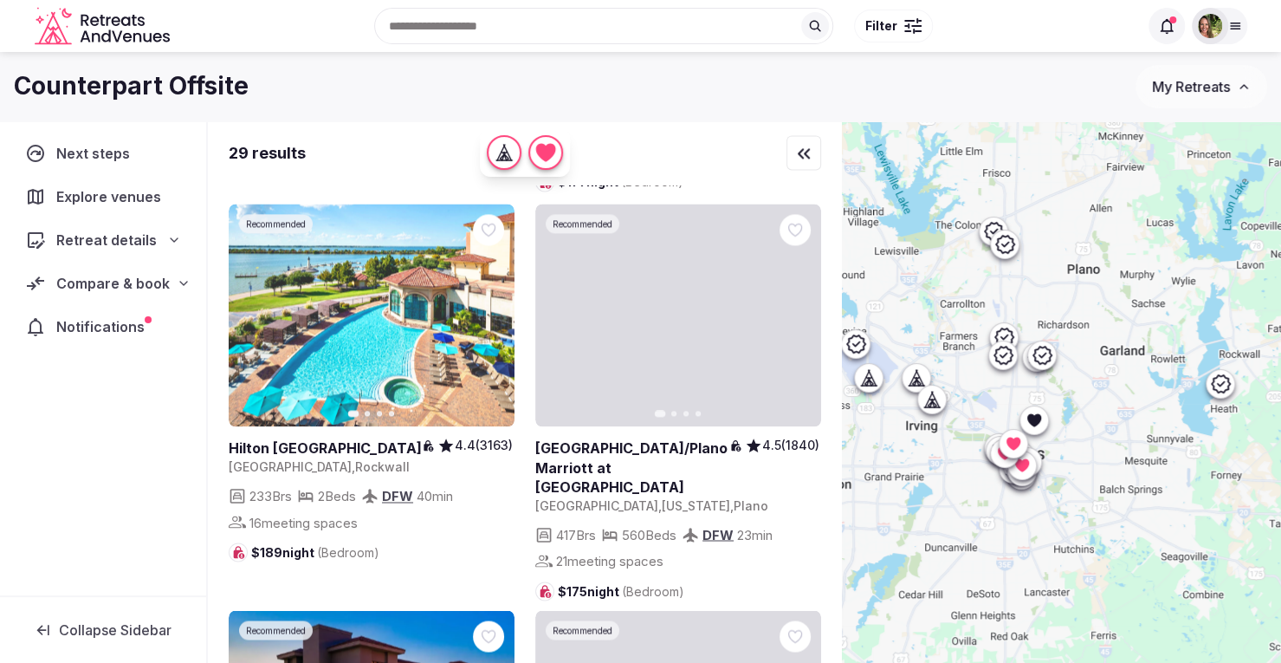
scroll to position [1559, 0]
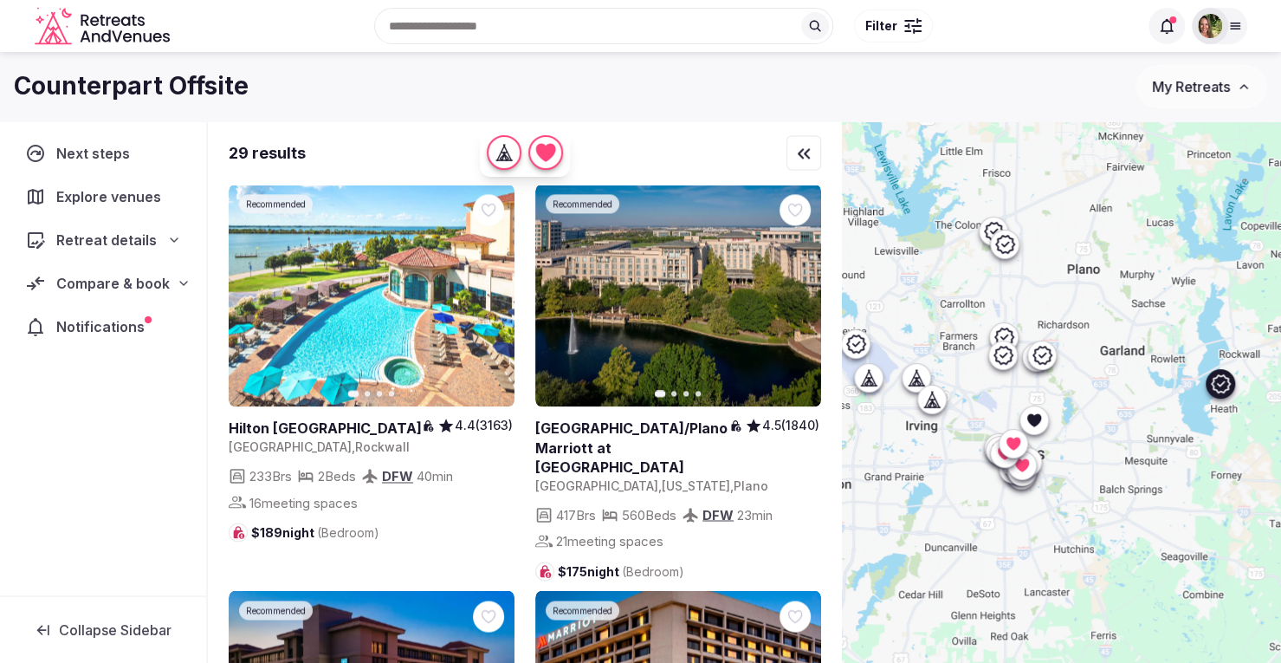
click at [367, 296] on link at bounding box center [372, 295] width 286 height 223
click at [0, 0] on icon at bounding box center [0, 0] width 0 height 0
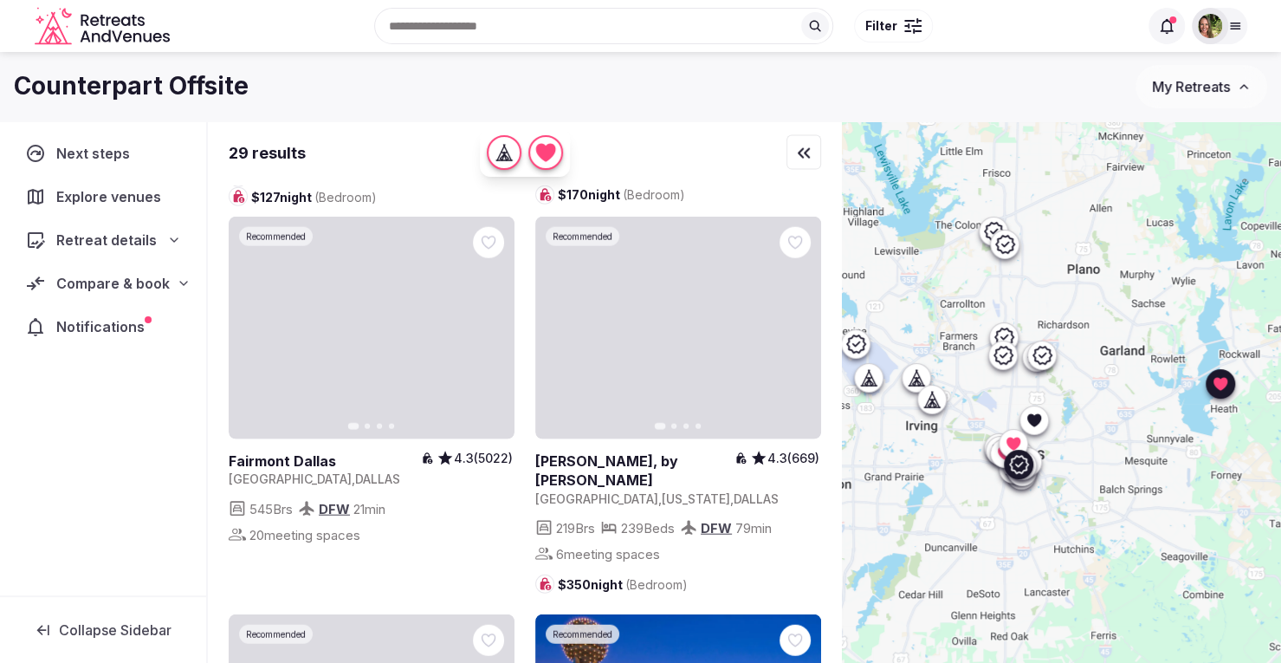
scroll to position [2685, 0]
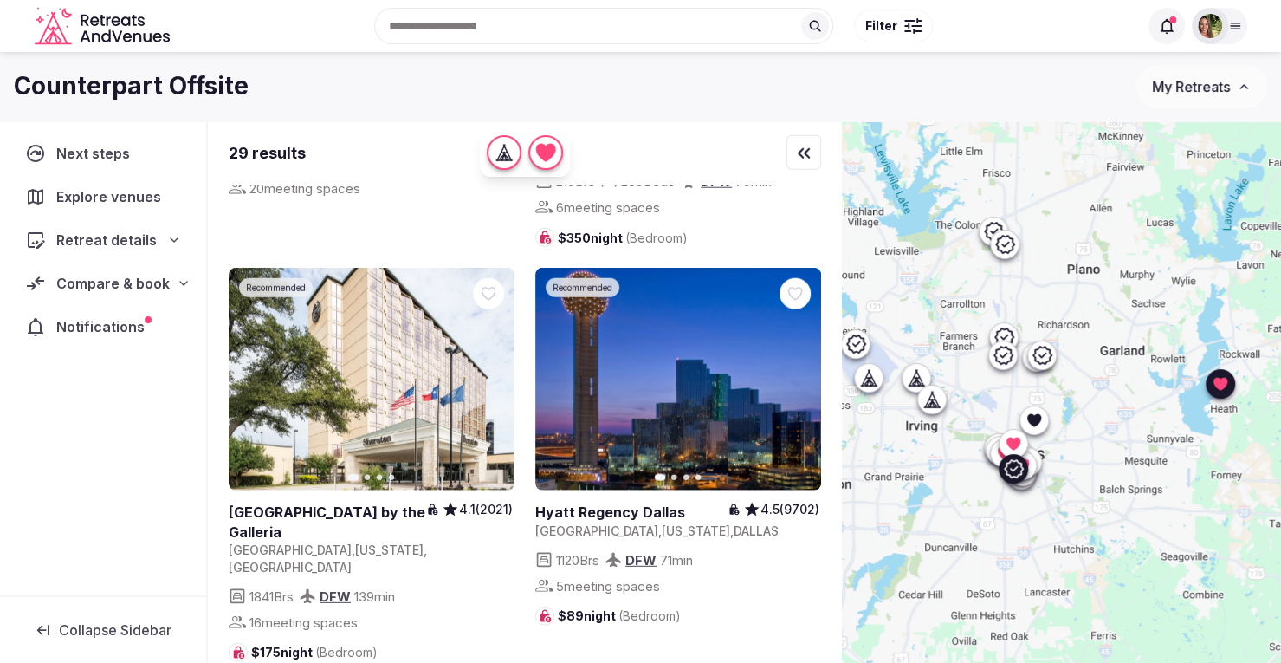
click at [657, 347] on link at bounding box center [678, 379] width 286 height 223
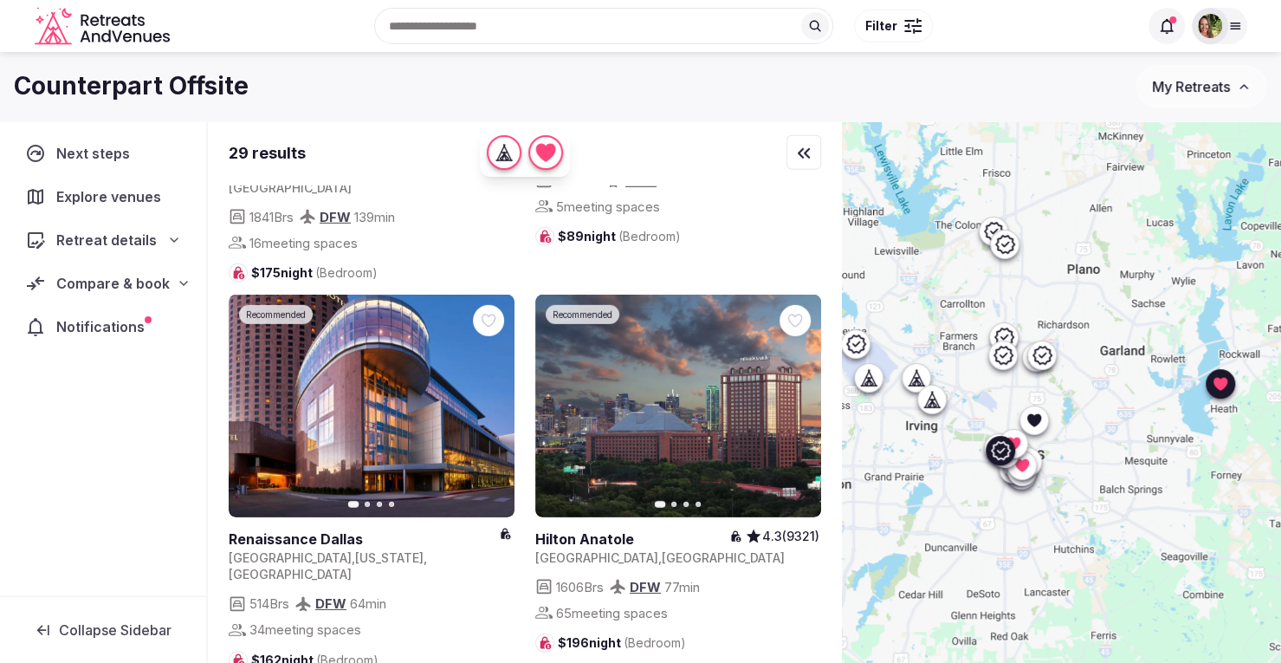
scroll to position [3032, 0]
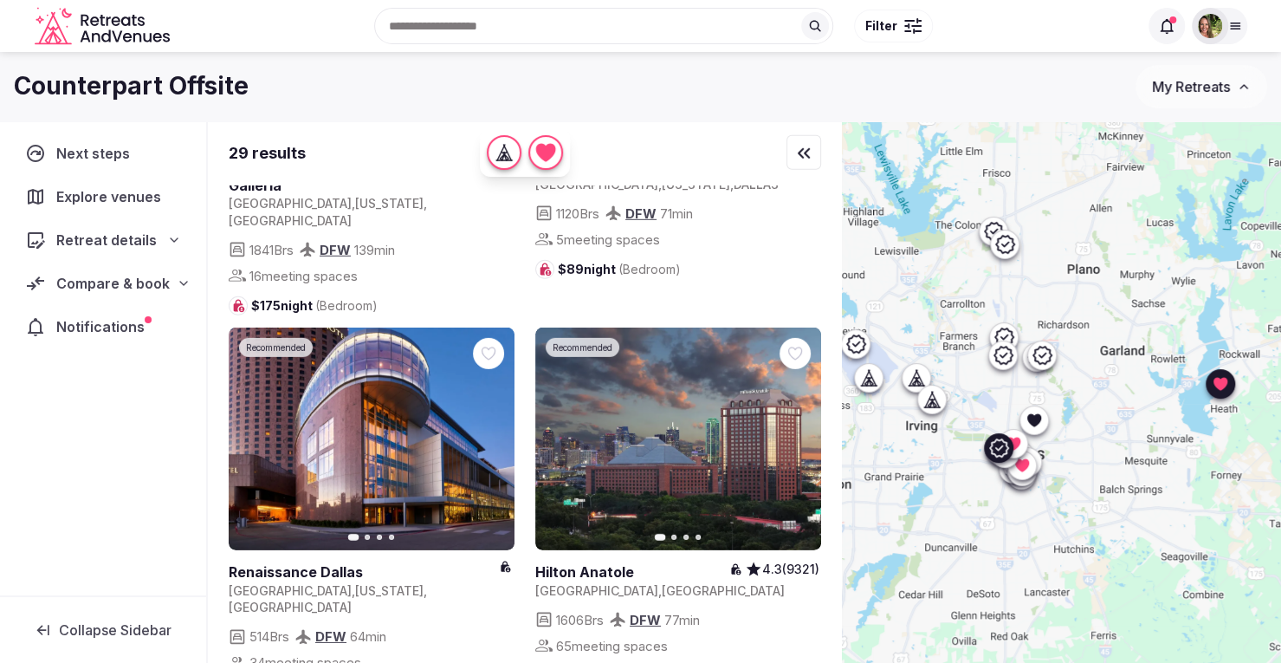
click at [424, 377] on link at bounding box center [372, 438] width 286 height 223
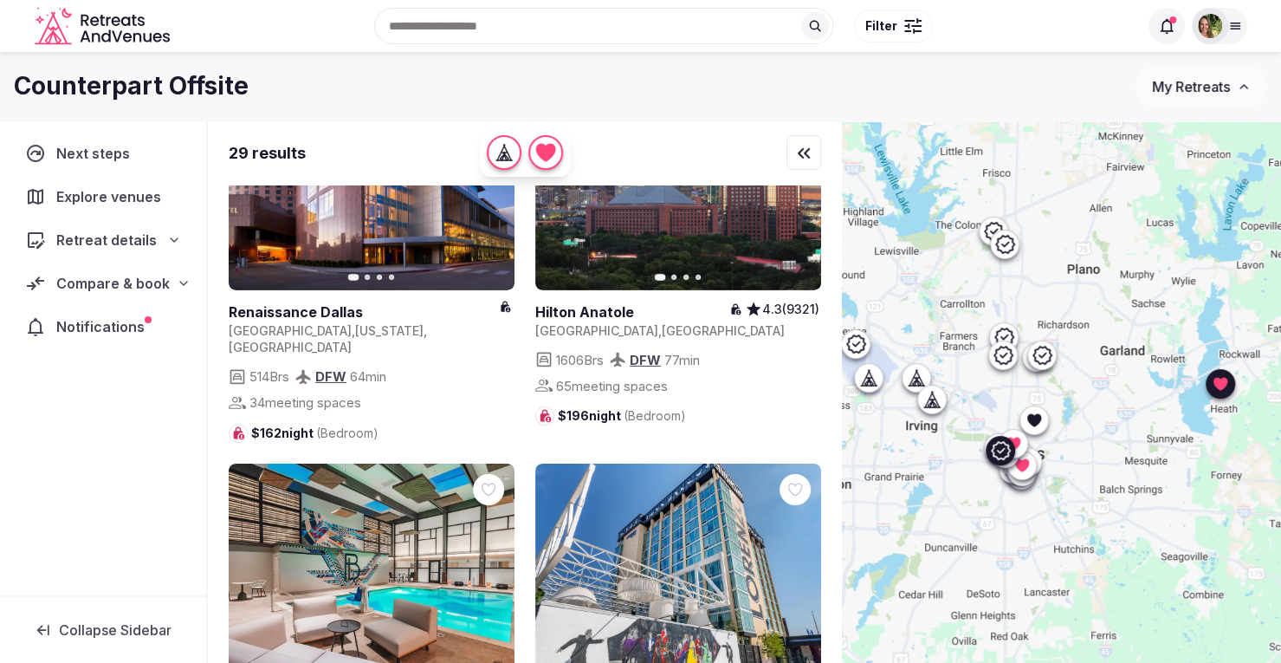
scroll to position [3551, 0]
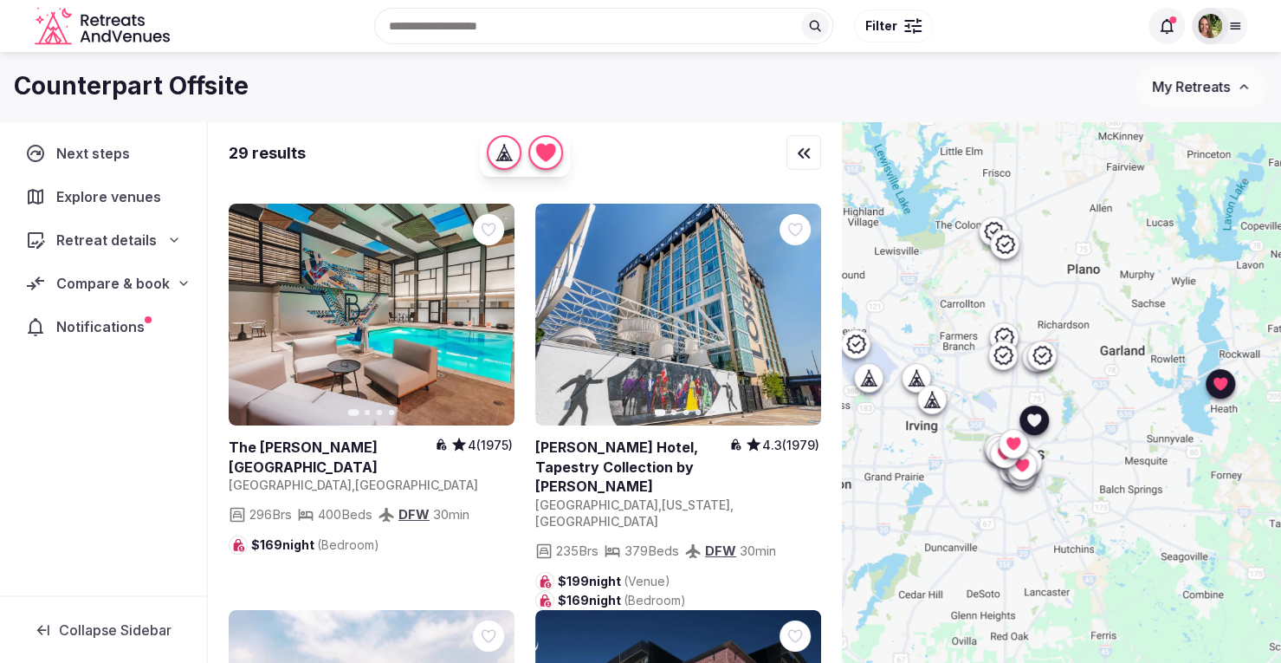
click at [446, 247] on link at bounding box center [372, 315] width 286 height 223
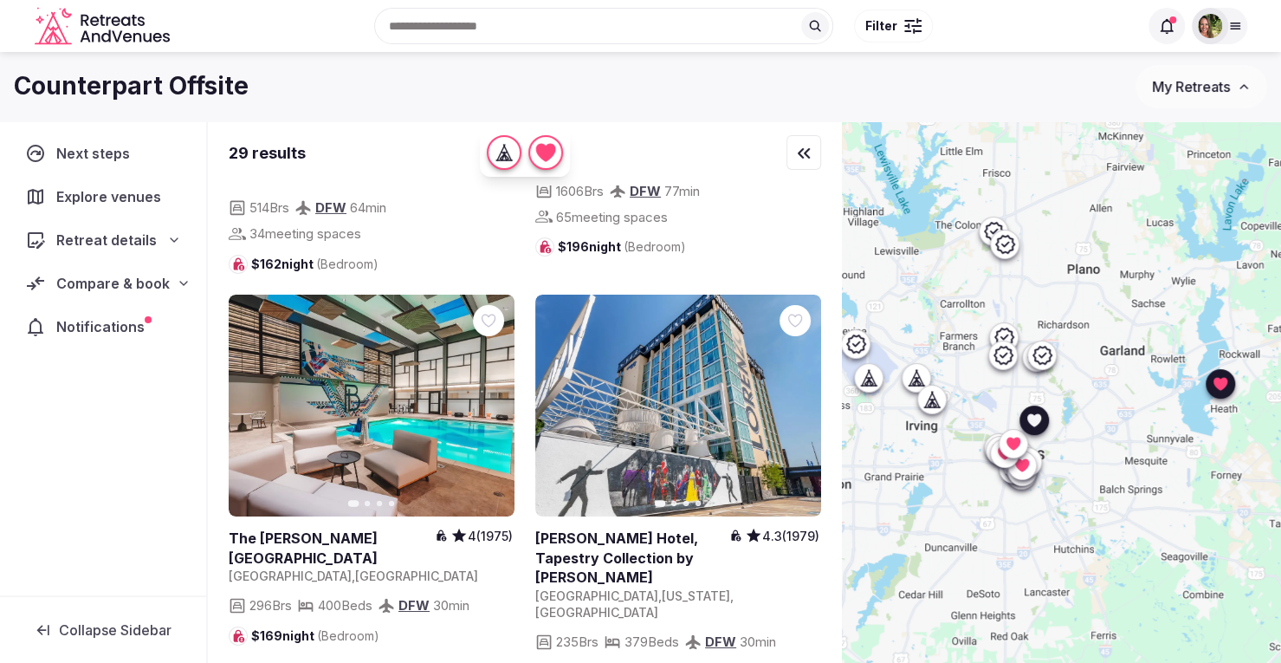
scroll to position [3378, 0]
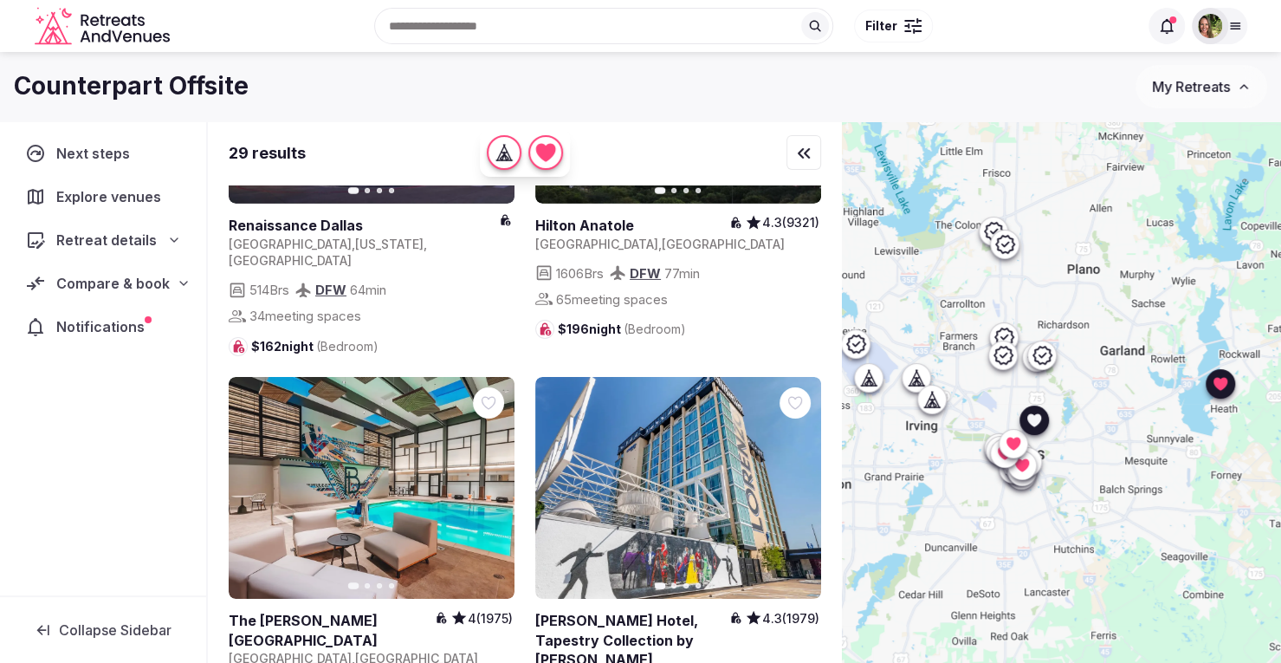
click at [0, 0] on icon at bounding box center [0, 0] width 0 height 0
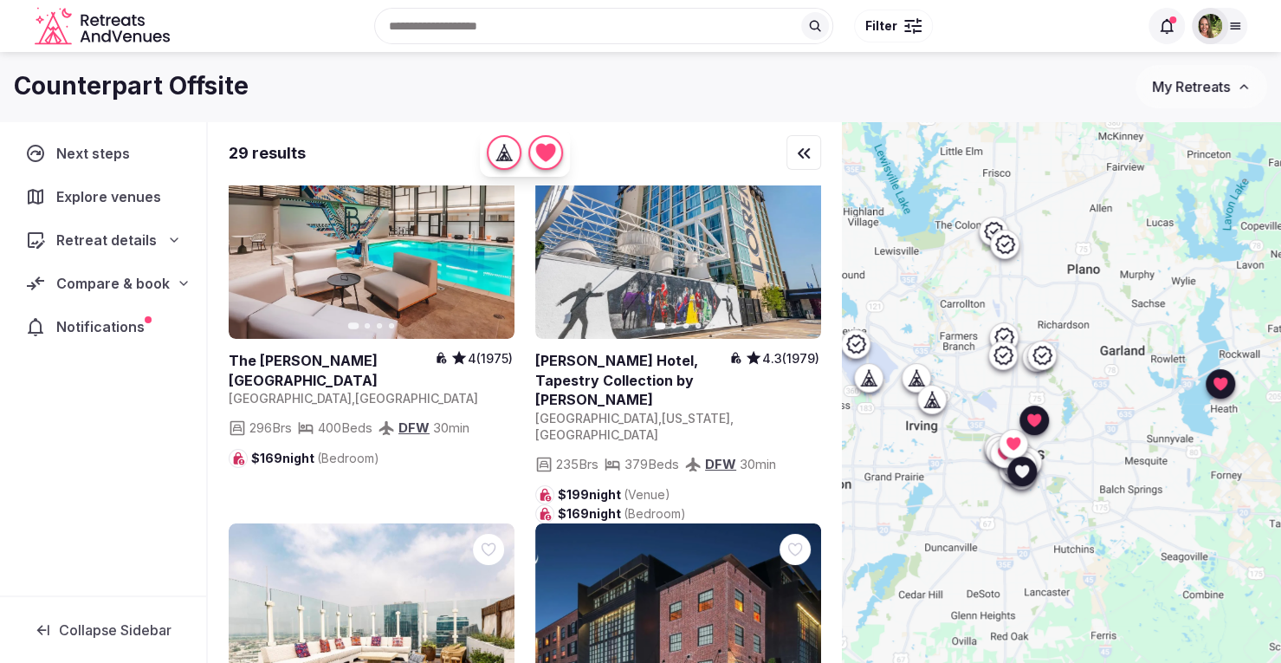
scroll to position [3811, 0]
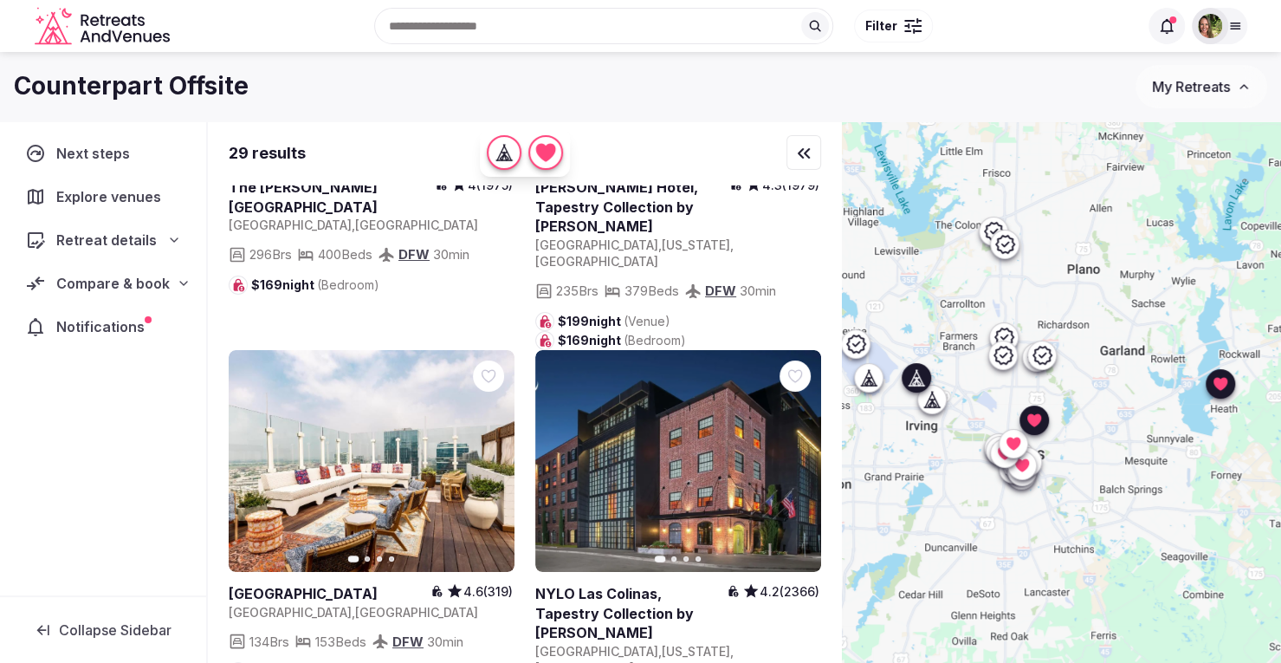
click at [630, 370] on link at bounding box center [678, 461] width 286 height 223
click at [0, 0] on icon at bounding box center [0, 0] width 0 height 0
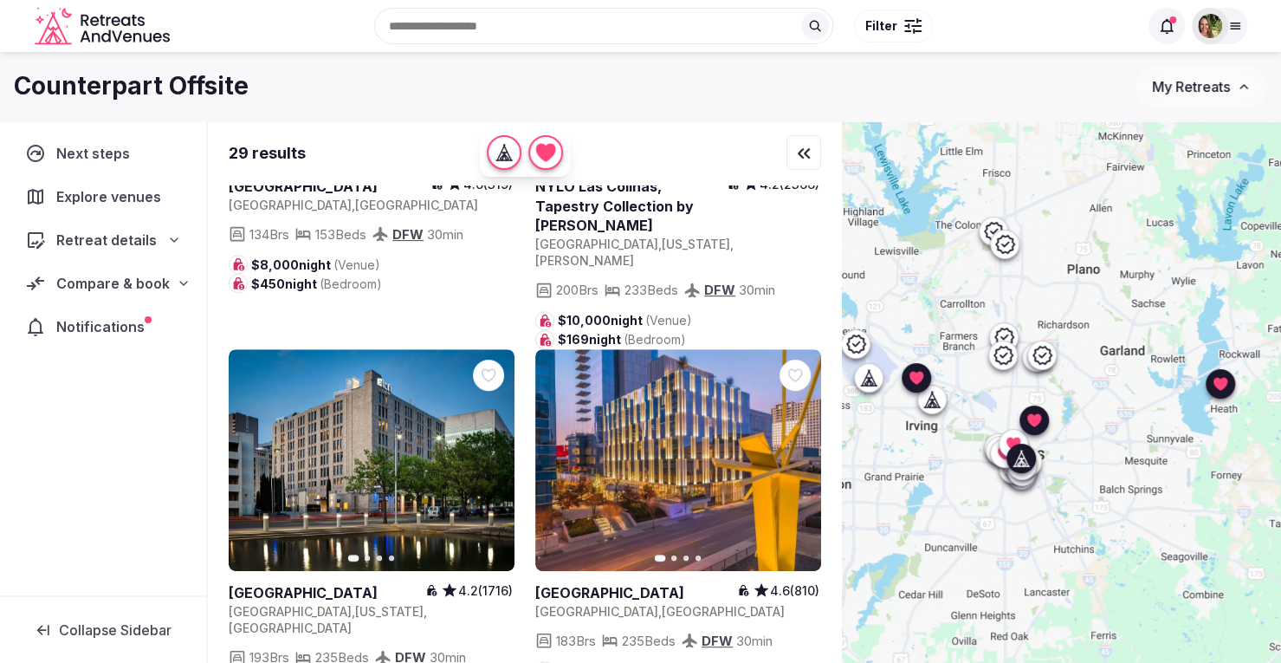
scroll to position [4244, 0]
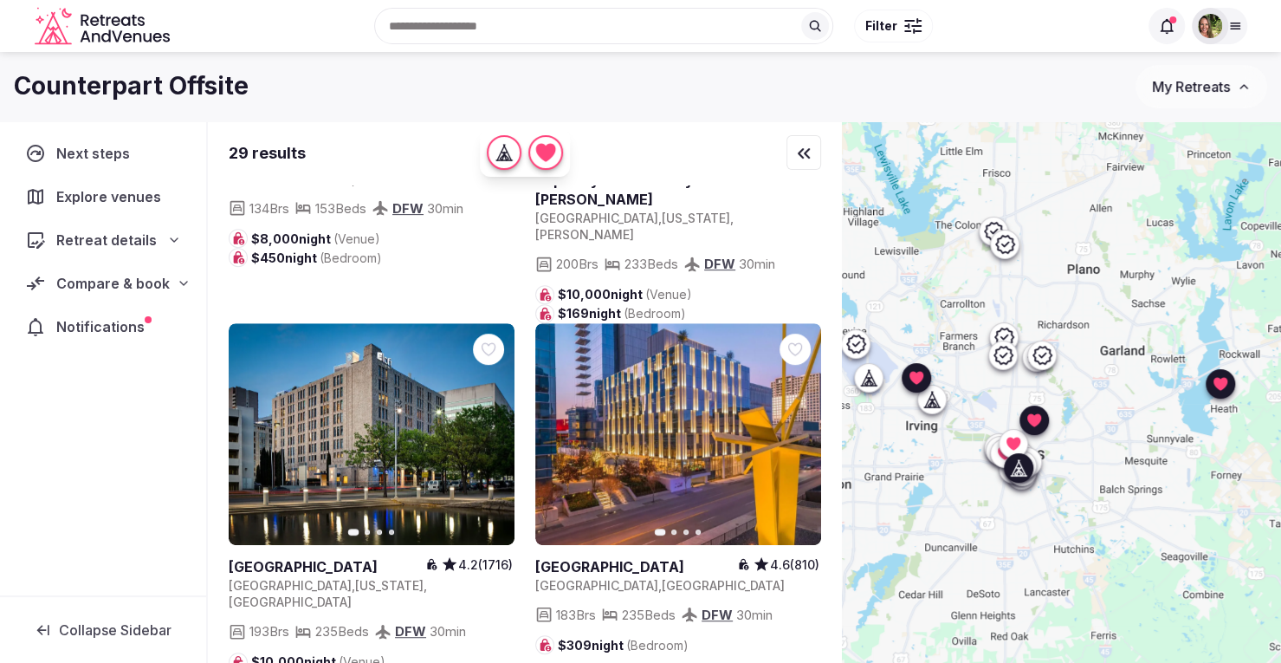
click at [407, 323] on link at bounding box center [372, 434] width 286 height 223
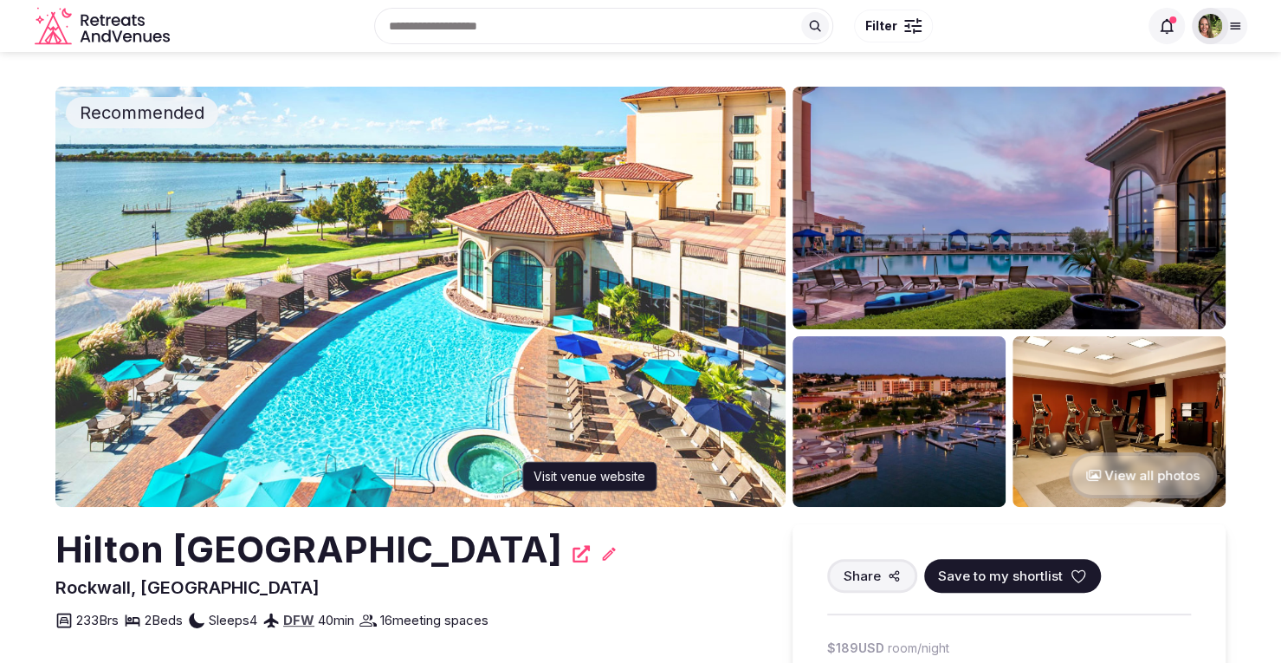
click at [590, 553] on icon at bounding box center [581, 553] width 17 height 17
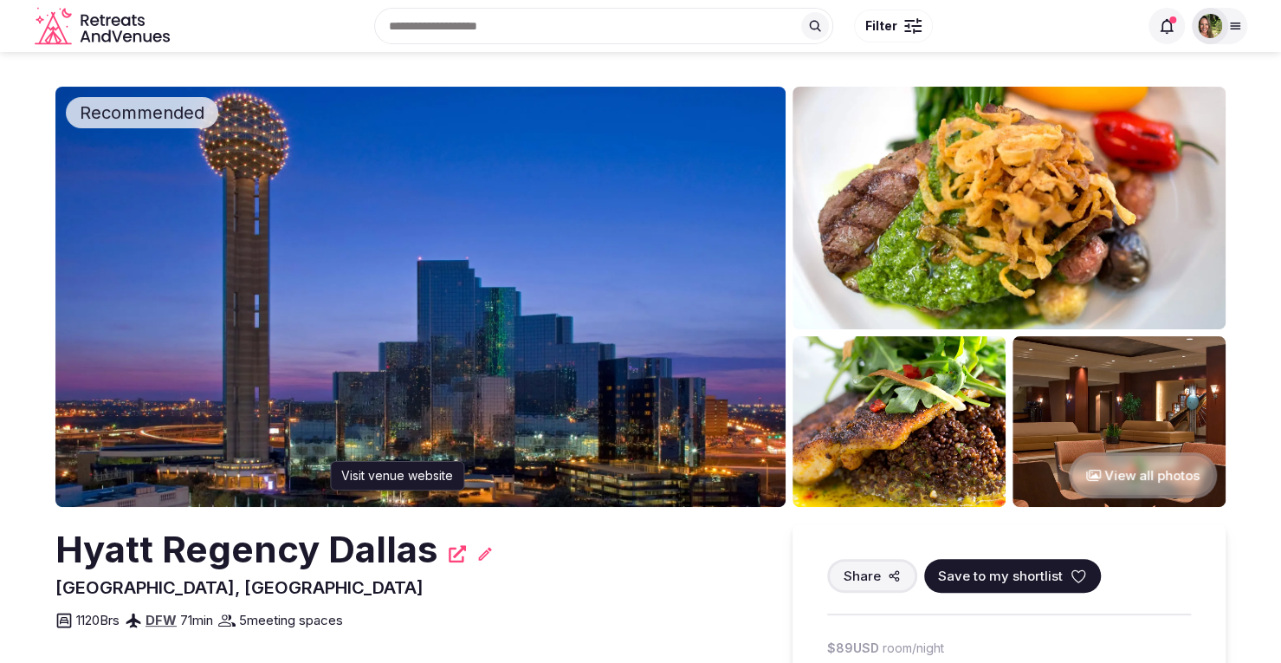
click at [454, 557] on icon at bounding box center [457, 553] width 17 height 17
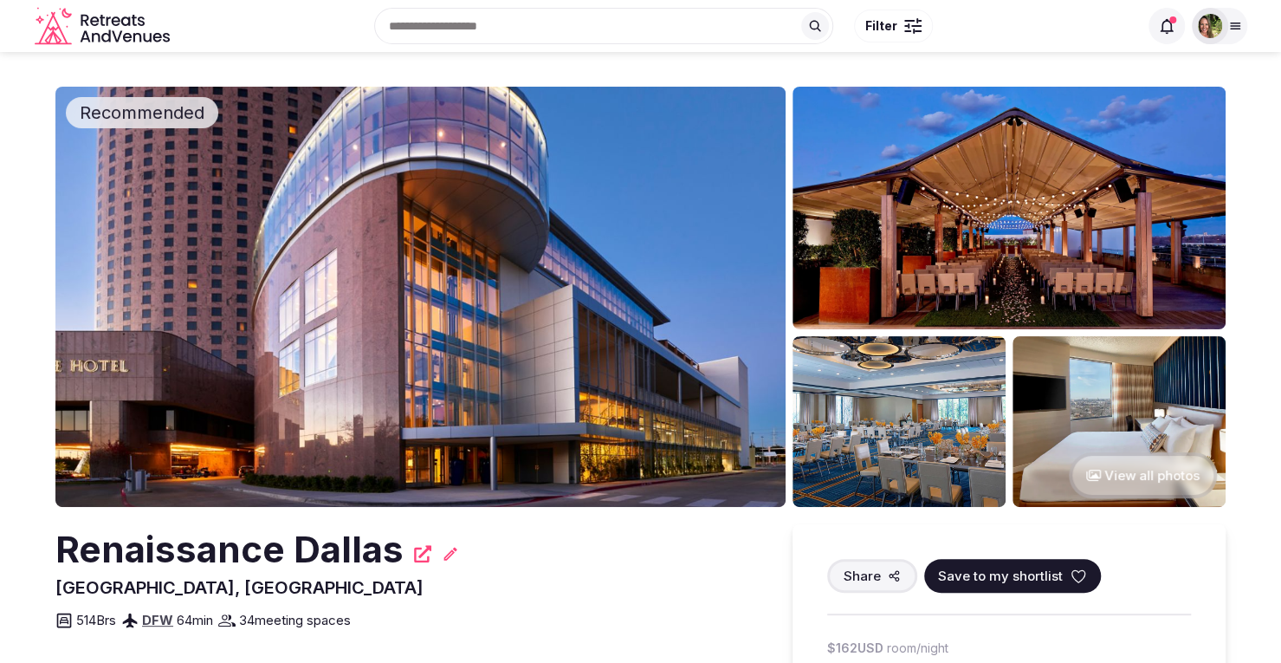
click at [418, 552] on icon at bounding box center [422, 553] width 17 height 17
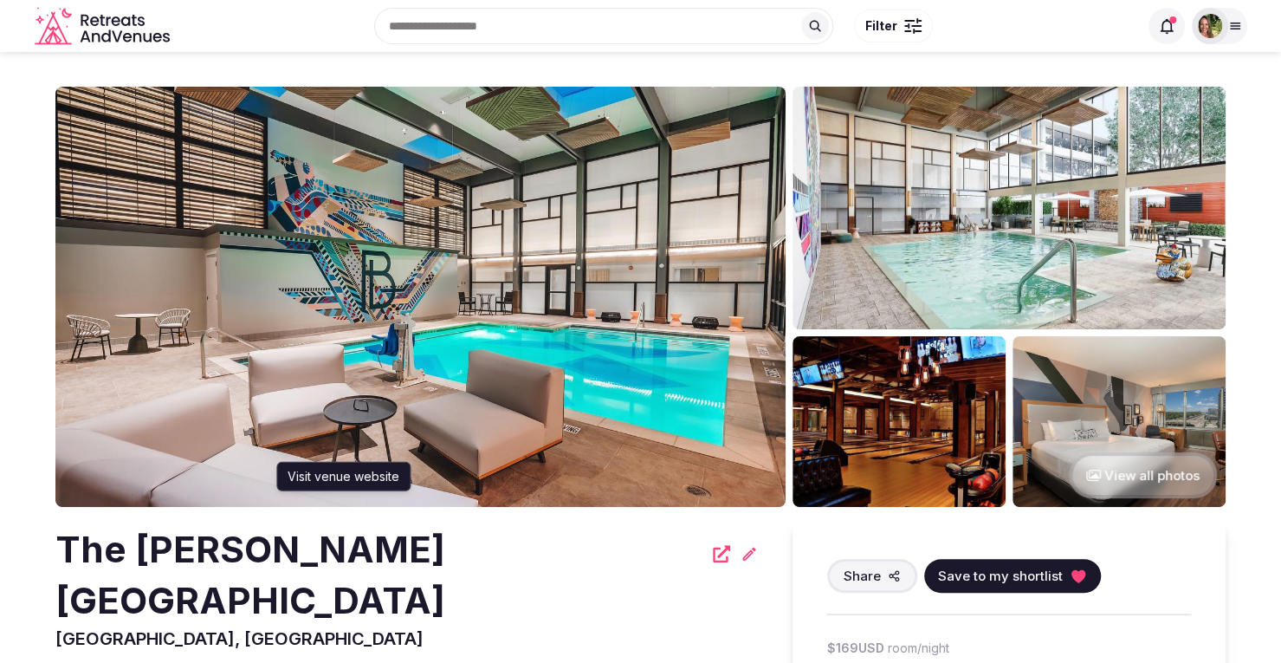
click at [713, 551] on icon at bounding box center [721, 553] width 17 height 17
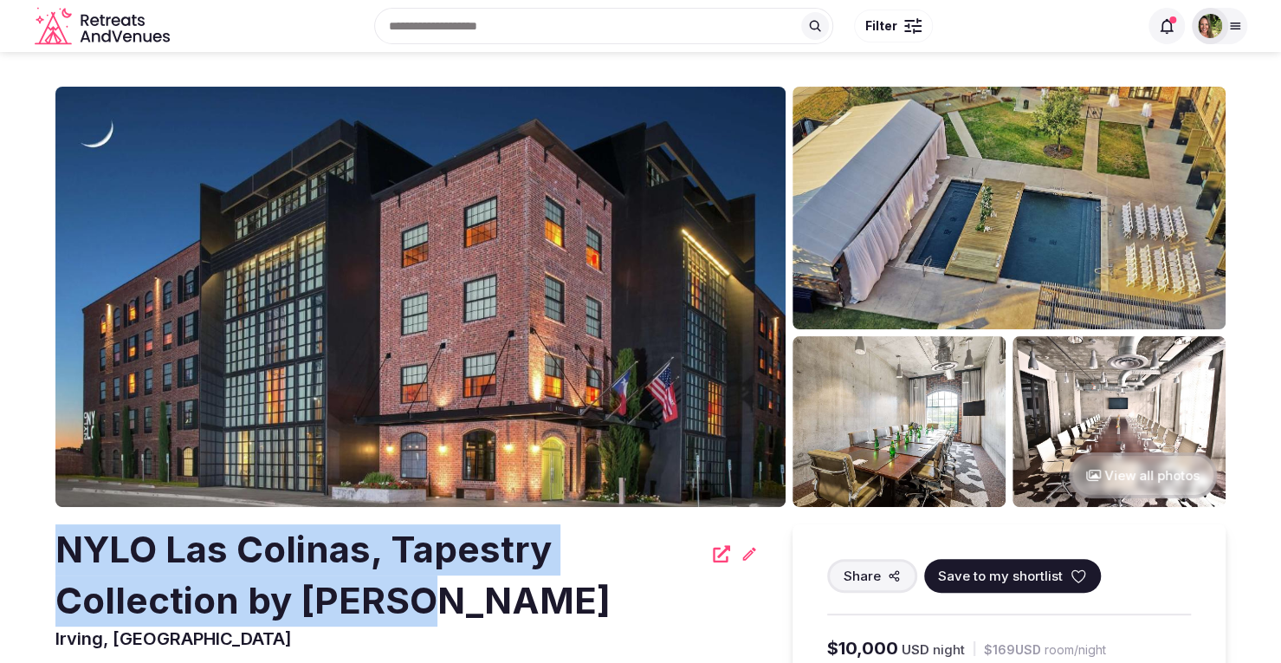
drag, startPoint x: 478, startPoint y: 610, endPoint x: 43, endPoint y: 553, distance: 438.5
copy h2 "NYLO Las Colinas, Tapestry Collection by Hilton"
click at [721, 557] on icon at bounding box center [721, 553] width 17 height 17
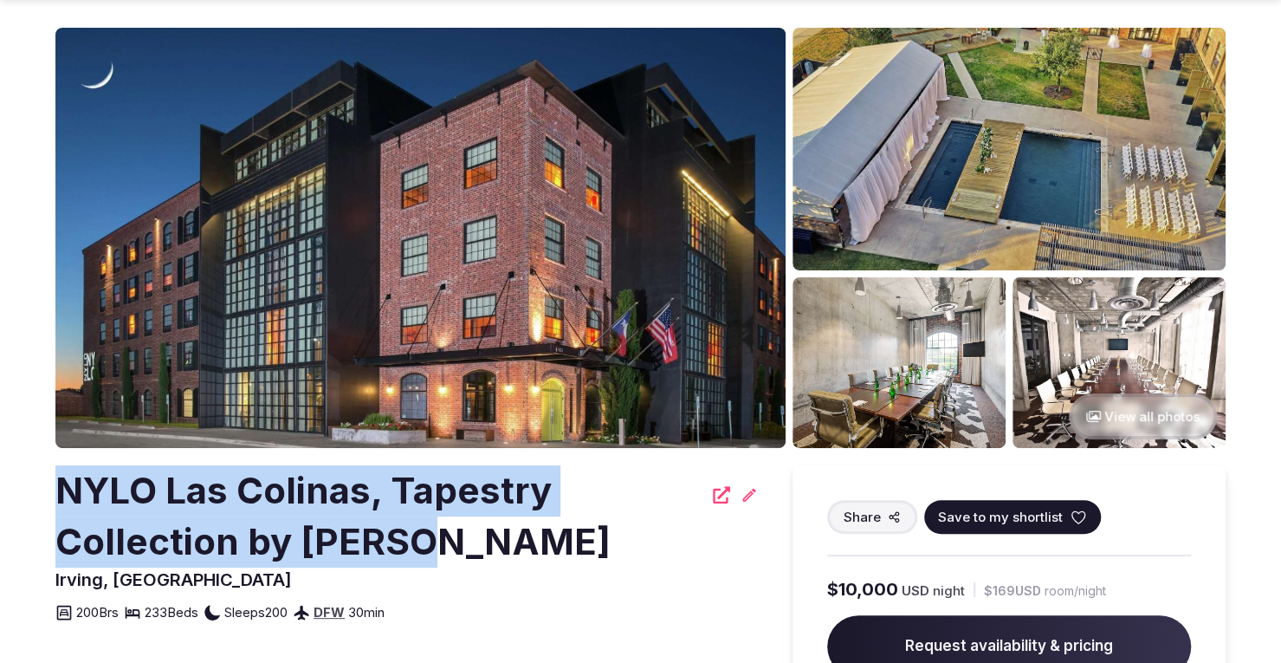
scroll to position [87, 0]
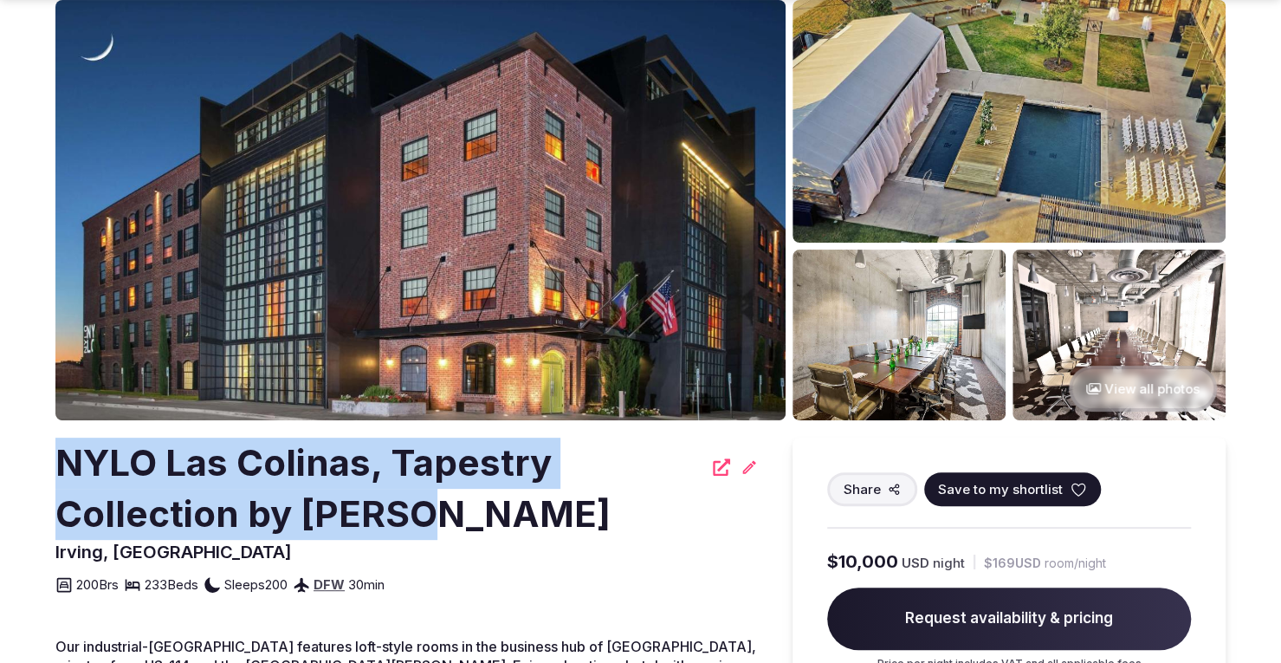
click at [433, 521] on h2 "NYLO Las Colinas, Tapestry Collection by Hilton" at bounding box center [378, 488] width 647 height 102
drag, startPoint x: 411, startPoint y: 512, endPoint x: 55, endPoint y: 464, distance: 358.3
click at [55, 464] on h2 "NYLO Las Colinas, Tapestry Collection by [PERSON_NAME]" at bounding box center [378, 488] width 647 height 102
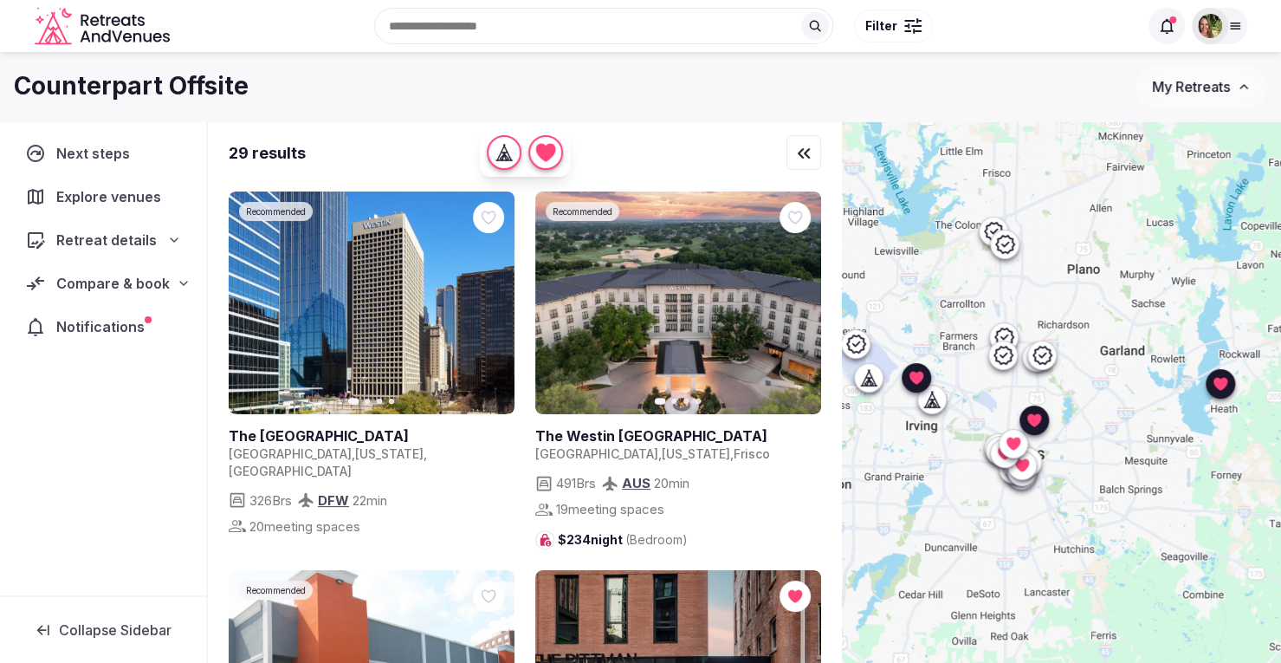
scroll to position [4244, 0]
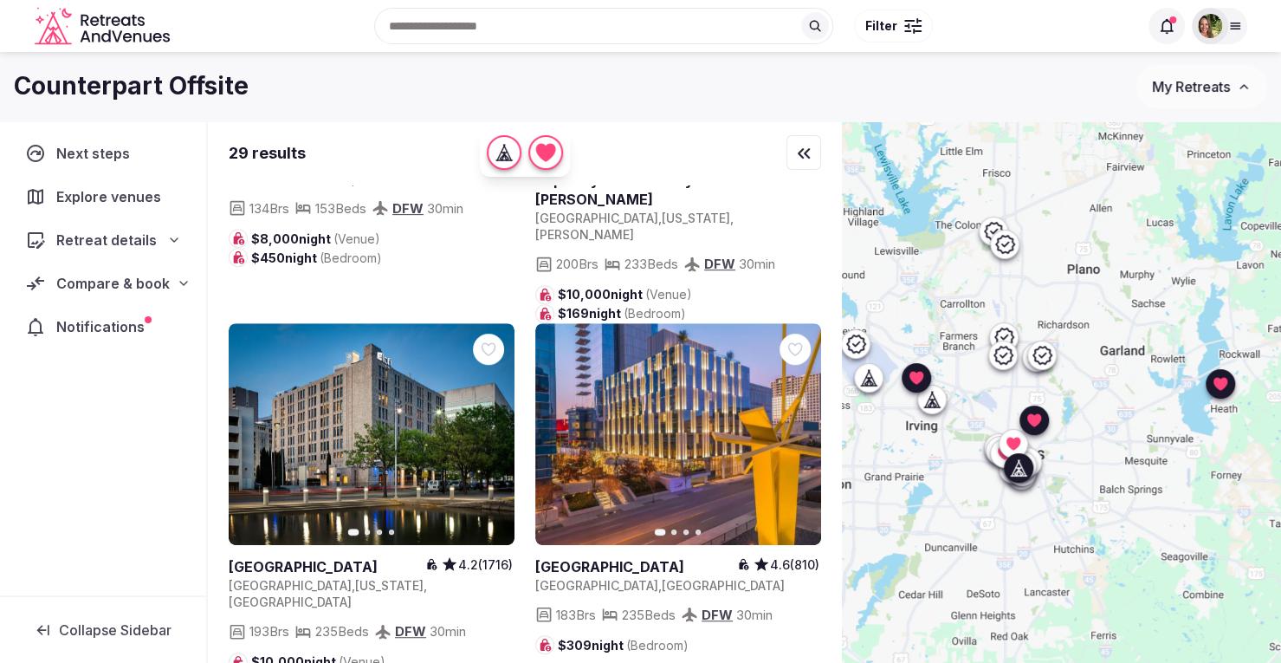
click at [0, 0] on icon at bounding box center [0, 0] width 0 height 0
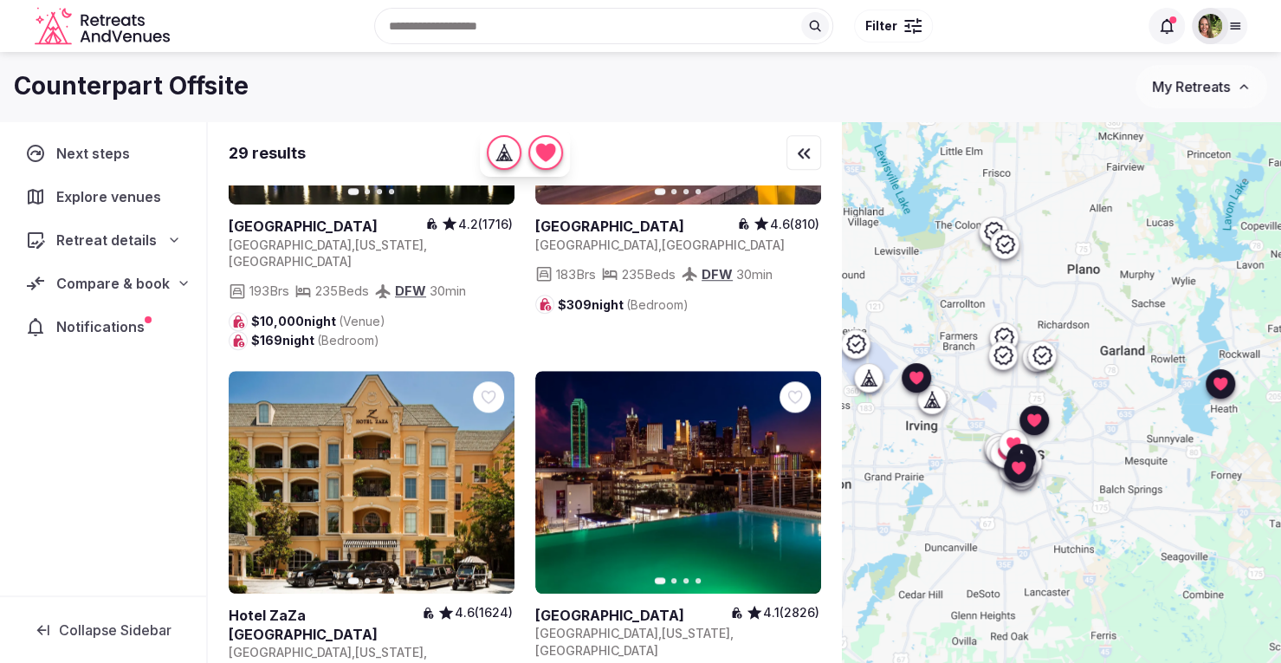
scroll to position [4591, 0]
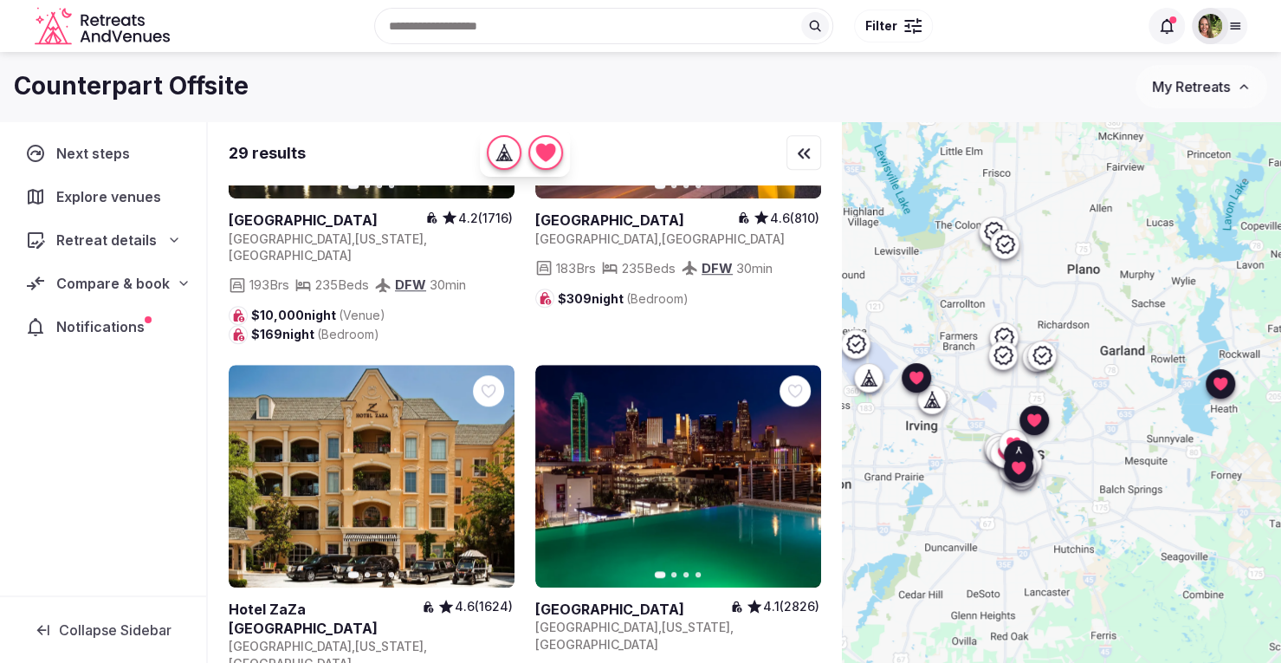
click at [420, 365] on link at bounding box center [372, 476] width 286 height 223
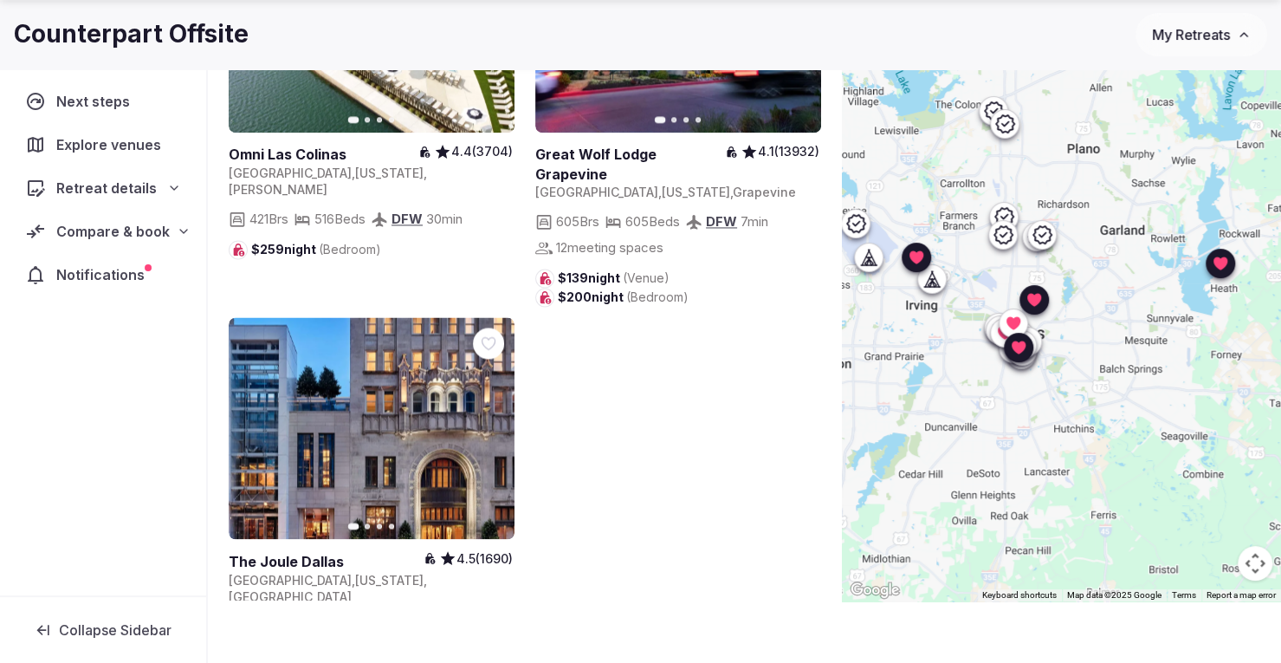
scroll to position [128, 0]
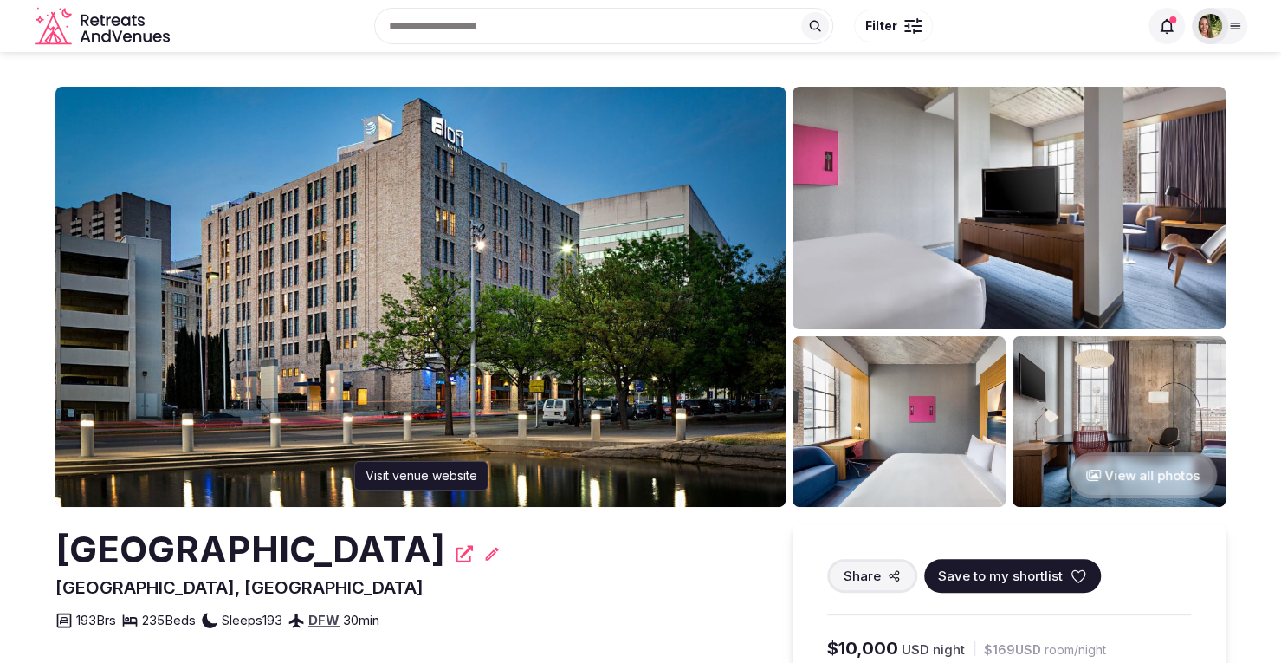
click at [473, 553] on icon at bounding box center [464, 553] width 17 height 17
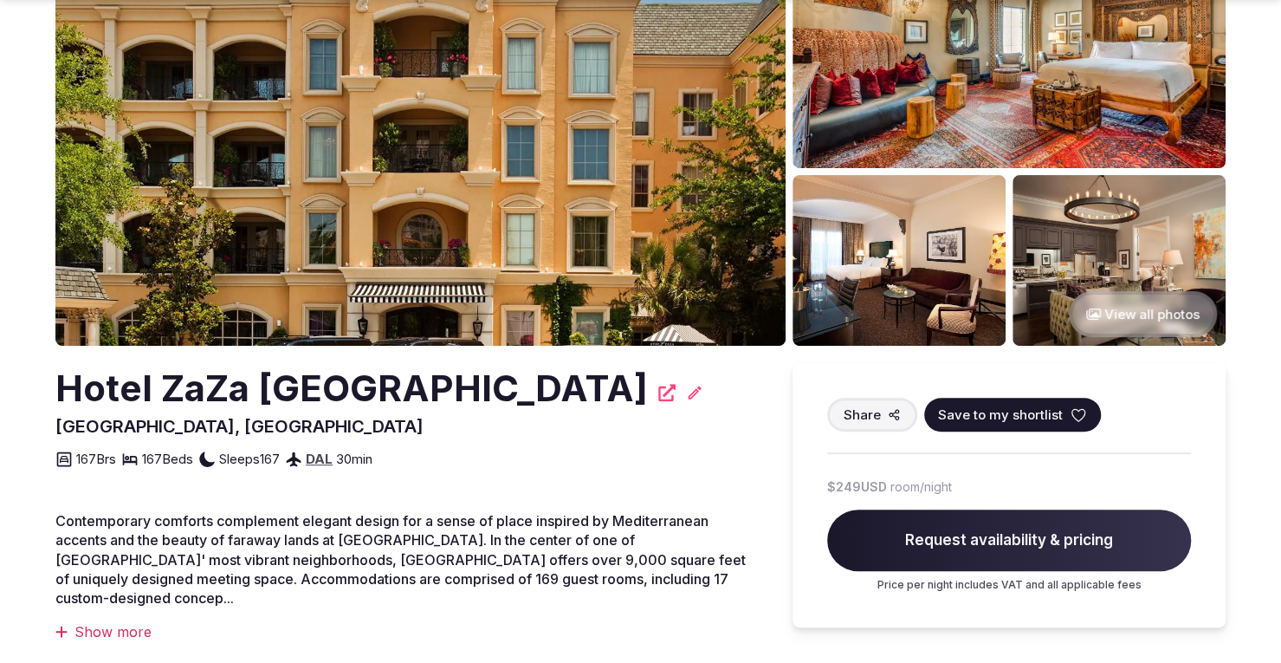
scroll to position [260, 0]
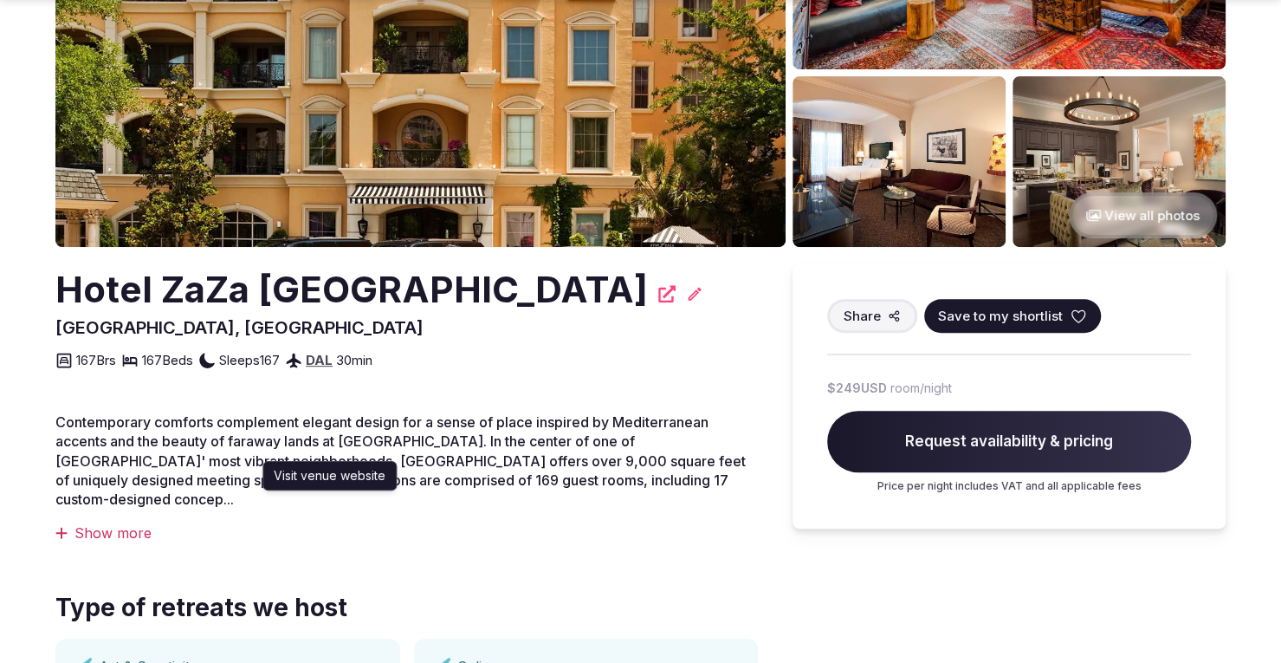
click at [658, 291] on icon at bounding box center [666, 293] width 17 height 17
